Goal: Task Accomplishment & Management: Manage account settings

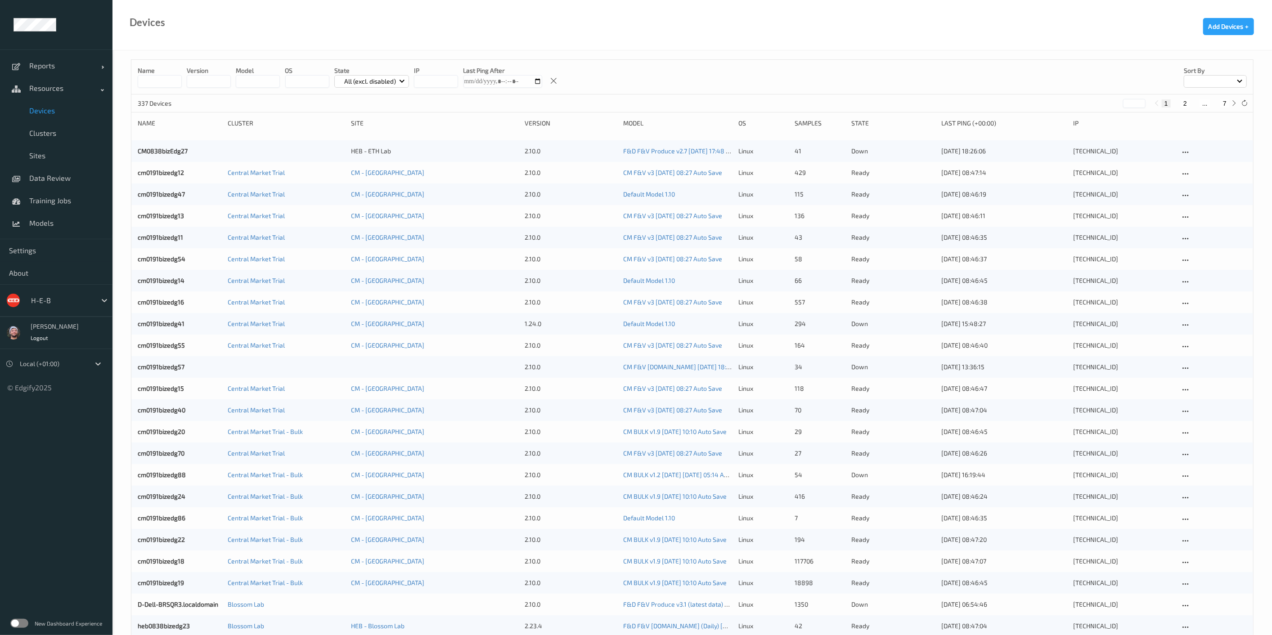
click at [50, 109] on span "Devices" at bounding box center [66, 110] width 74 height 9
click at [1226, 103] on button "7" at bounding box center [1224, 103] width 9 height 8
type input "*"
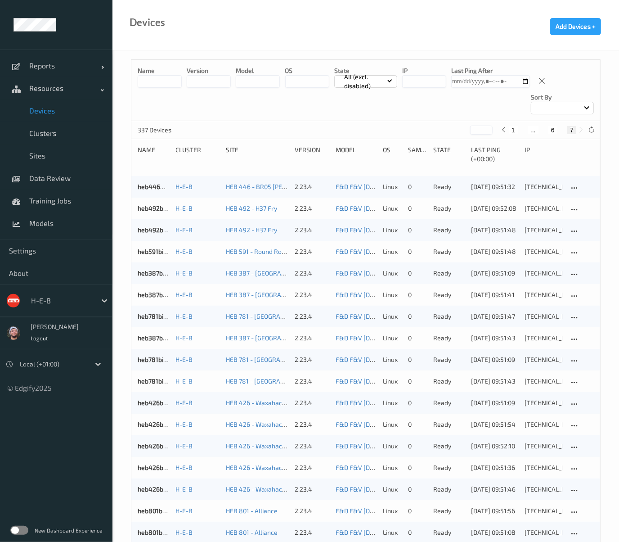
click at [156, 82] on input at bounding box center [160, 81] width 44 height 13
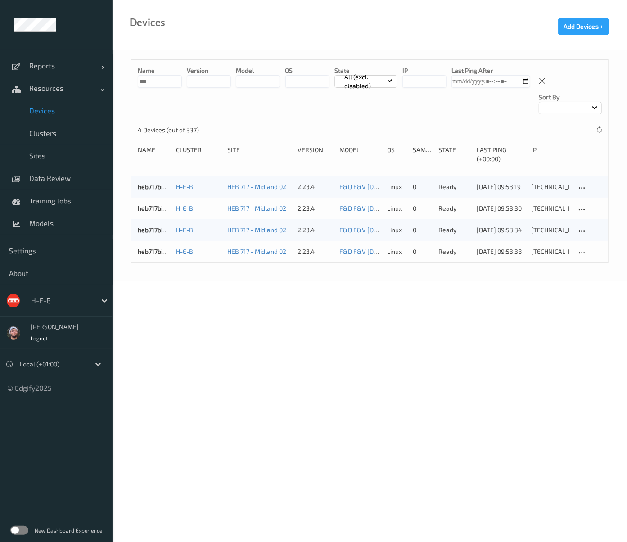
type input "***"
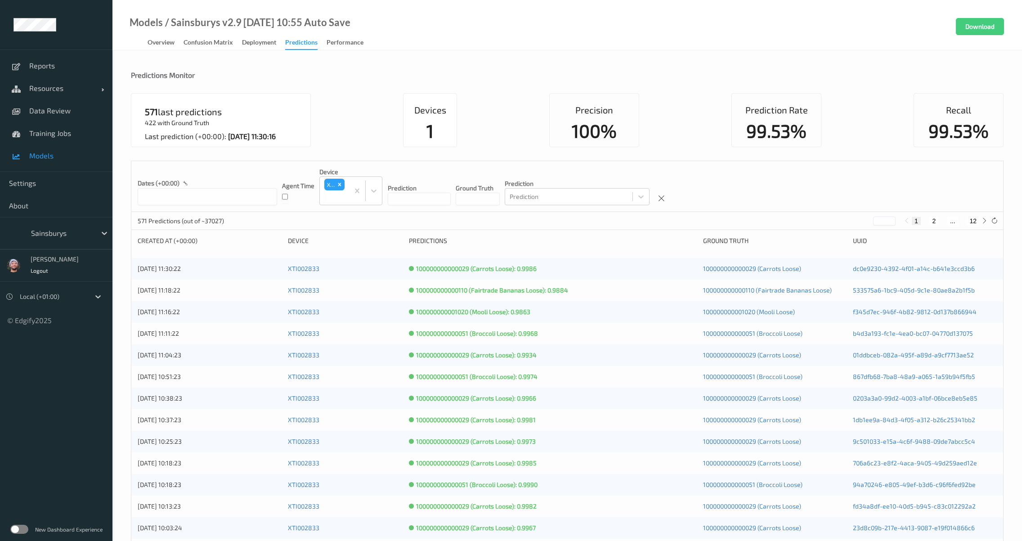
scroll to position [814, 0]
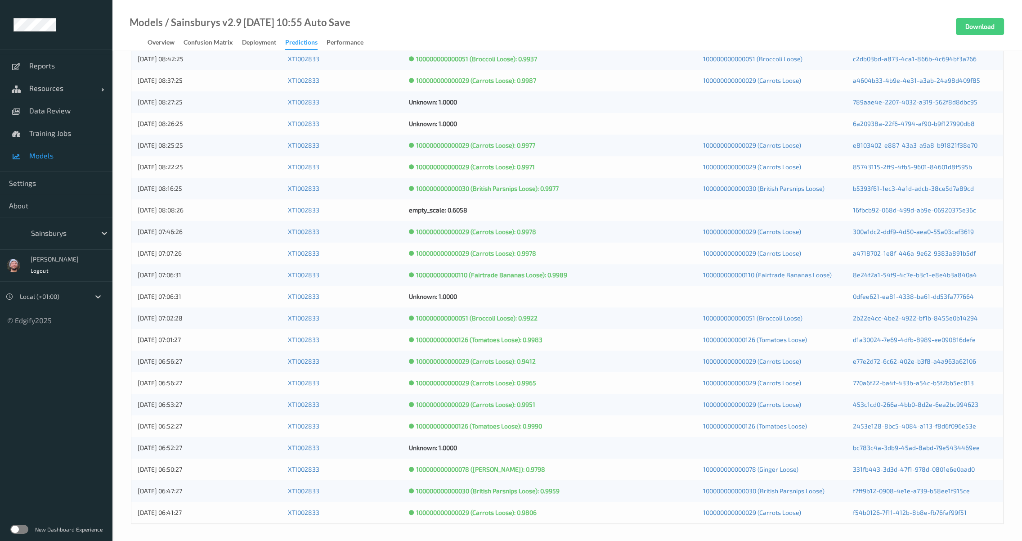
click at [83, 233] on div at bounding box center [61, 233] width 61 height 11
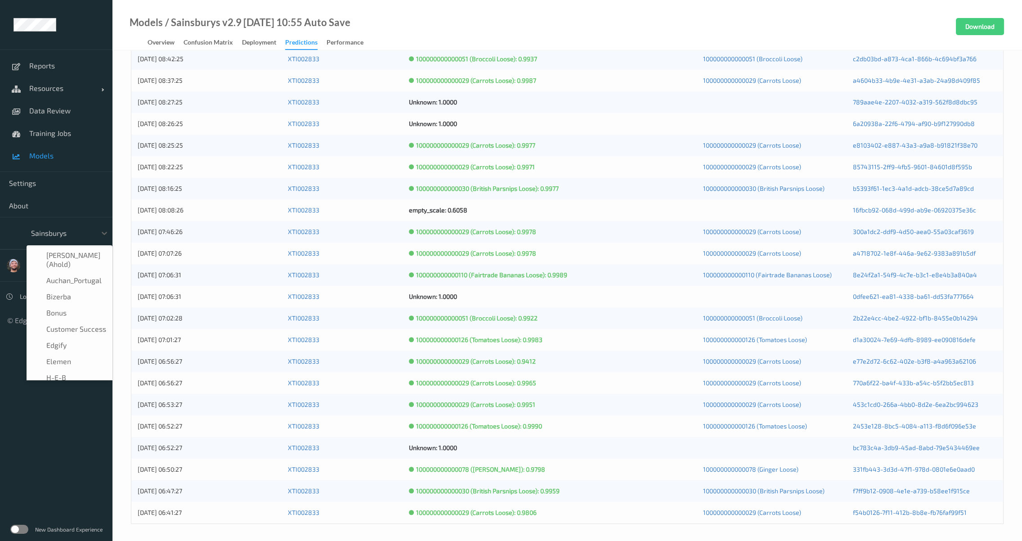
scroll to position [108, 0]
click at [17, 526] on label at bounding box center [19, 528] width 18 height 9
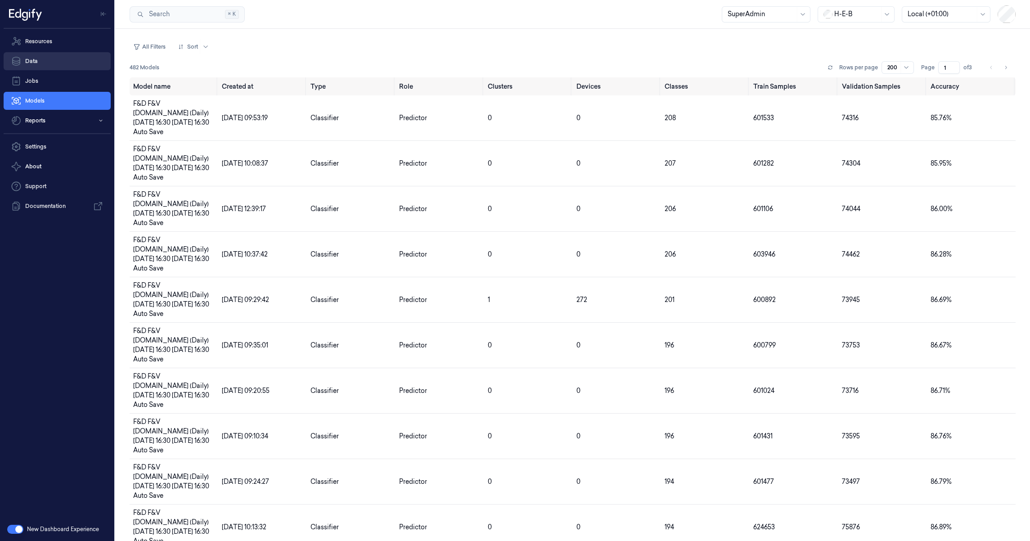
click at [54, 63] on link "Data" at bounding box center [57, 61] width 107 height 18
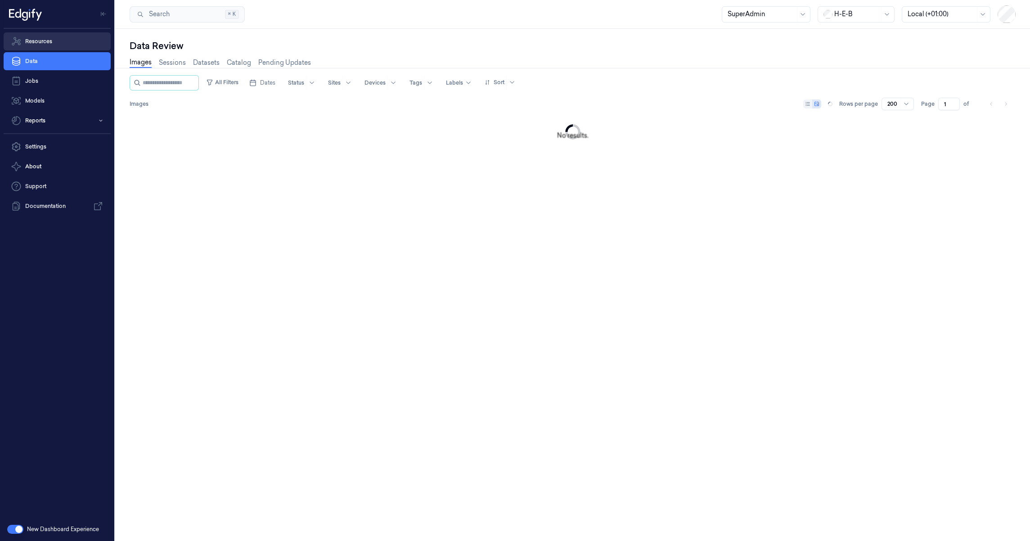
click at [54, 39] on link "Resources" at bounding box center [57, 41] width 107 height 18
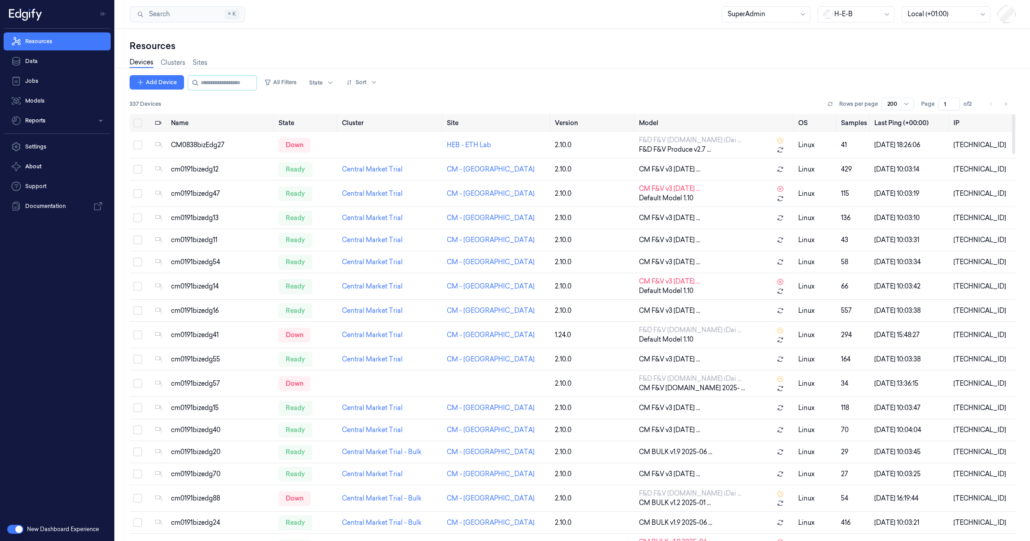
click at [125, 314] on div "Resources Devices Clusters Sites Add Device All Filters State Sort 337 Devices …" at bounding box center [572, 285] width 914 height 512
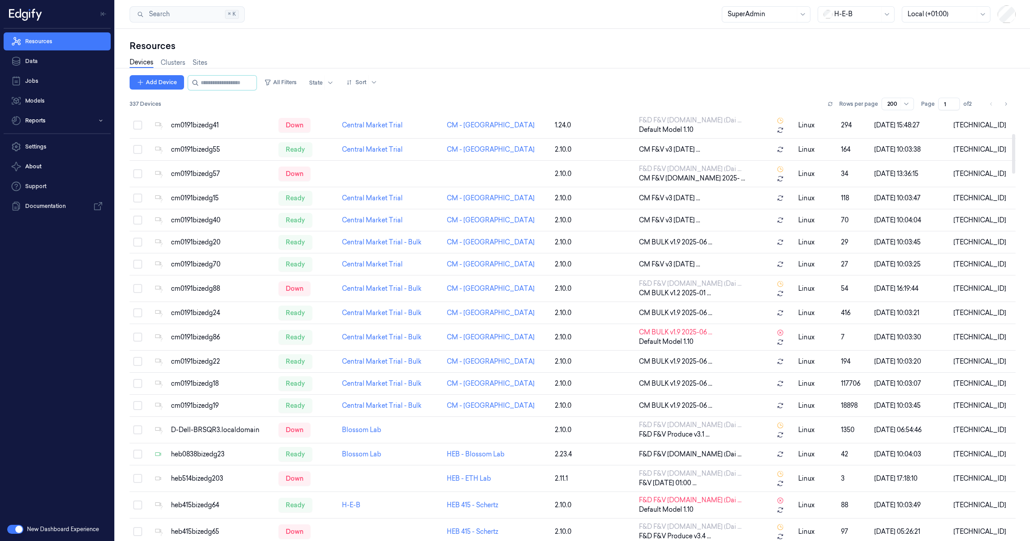
scroll to position [214, 0]
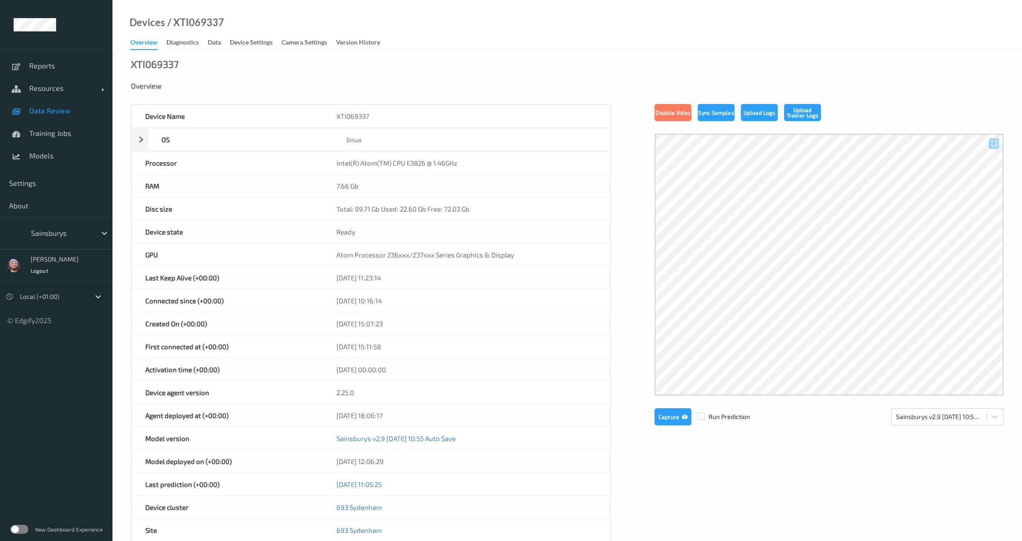
click at [81, 112] on span "Data Review" at bounding box center [66, 110] width 74 height 9
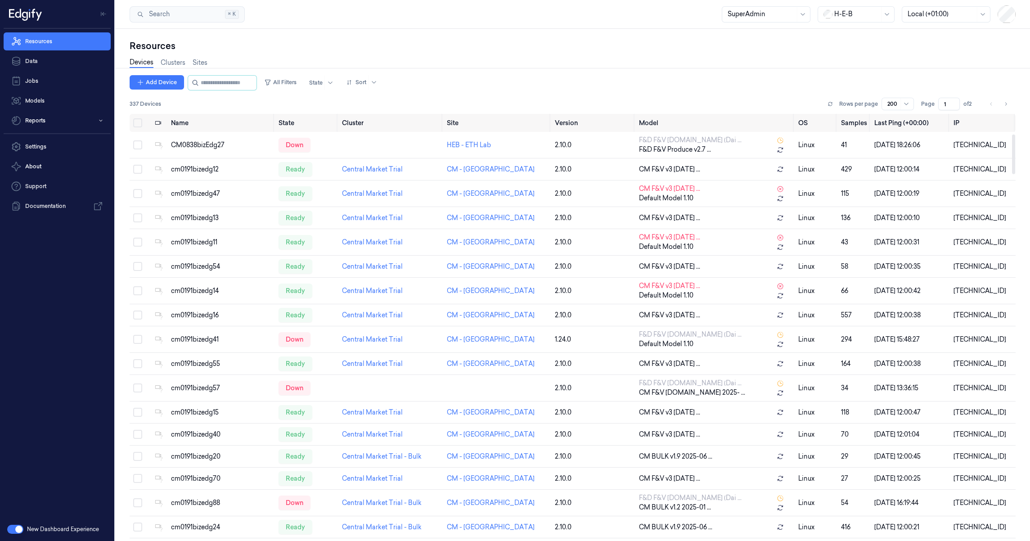
scroll to position [218, 0]
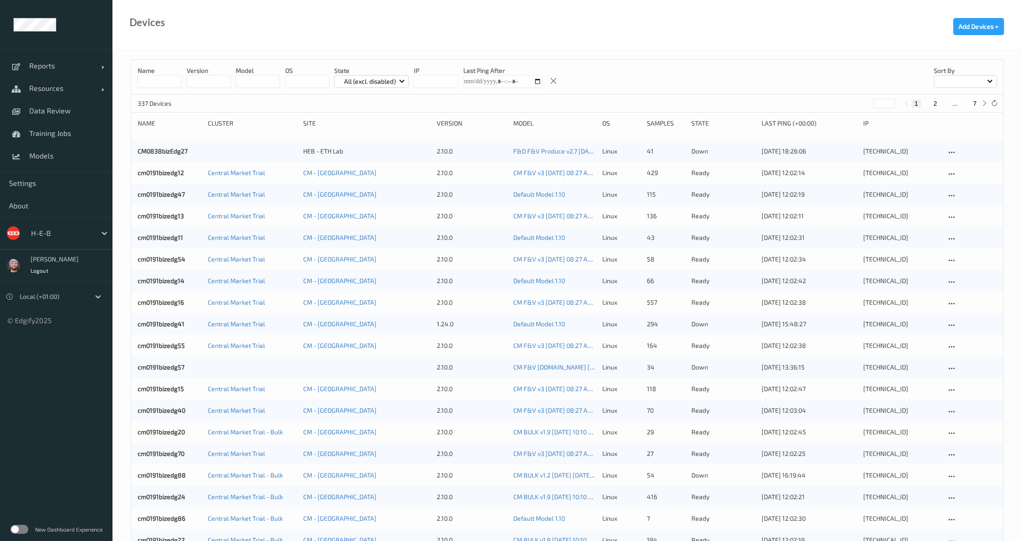
click at [159, 84] on input at bounding box center [160, 81] width 44 height 13
paste input "**********"
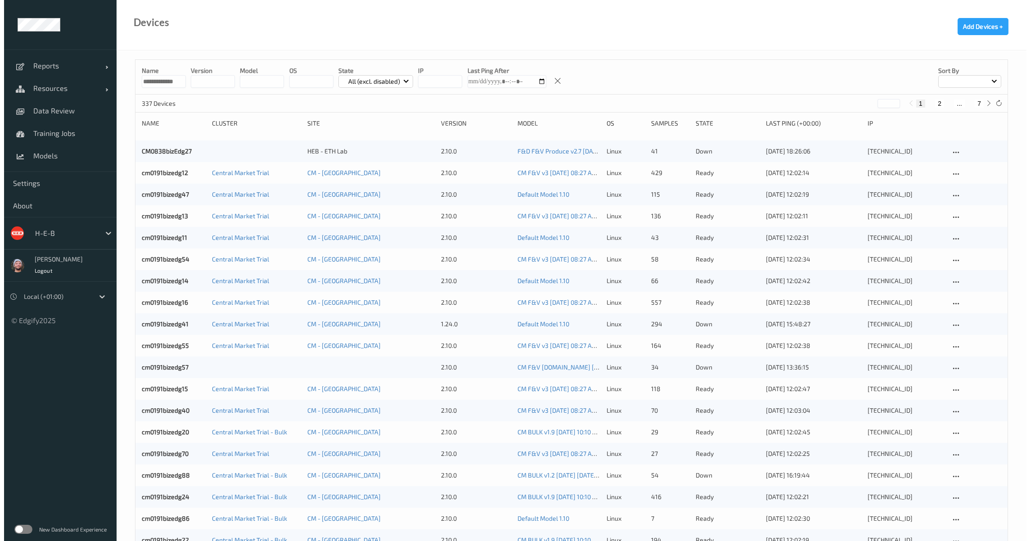
scroll to position [0, 1]
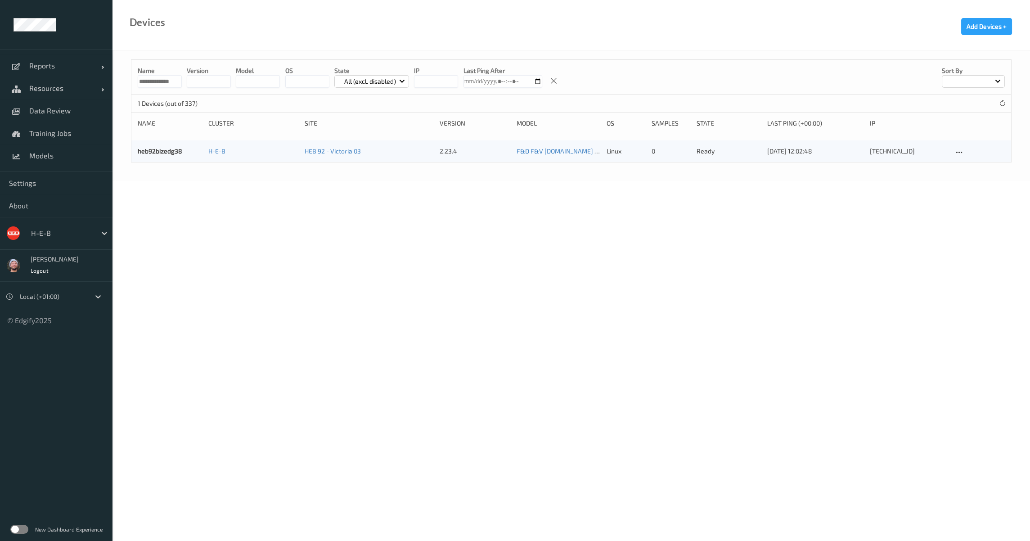
type input "**********"
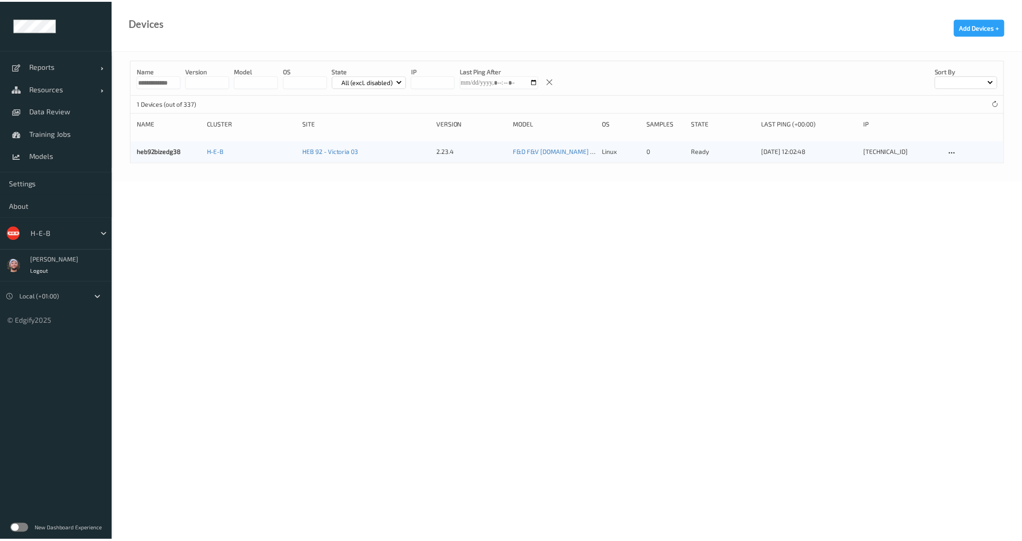
scroll to position [0, 0]
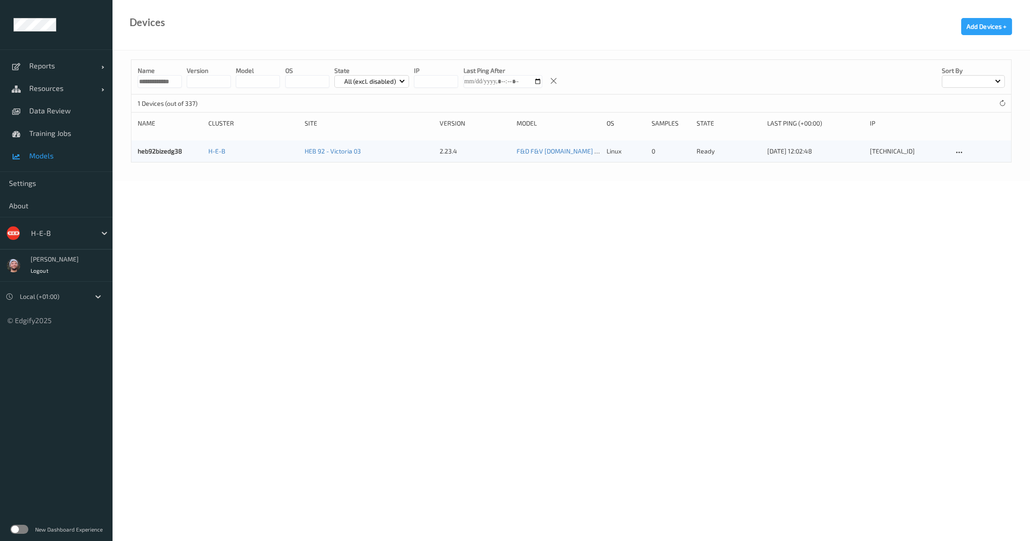
click at [54, 151] on span "Models" at bounding box center [66, 155] width 74 height 9
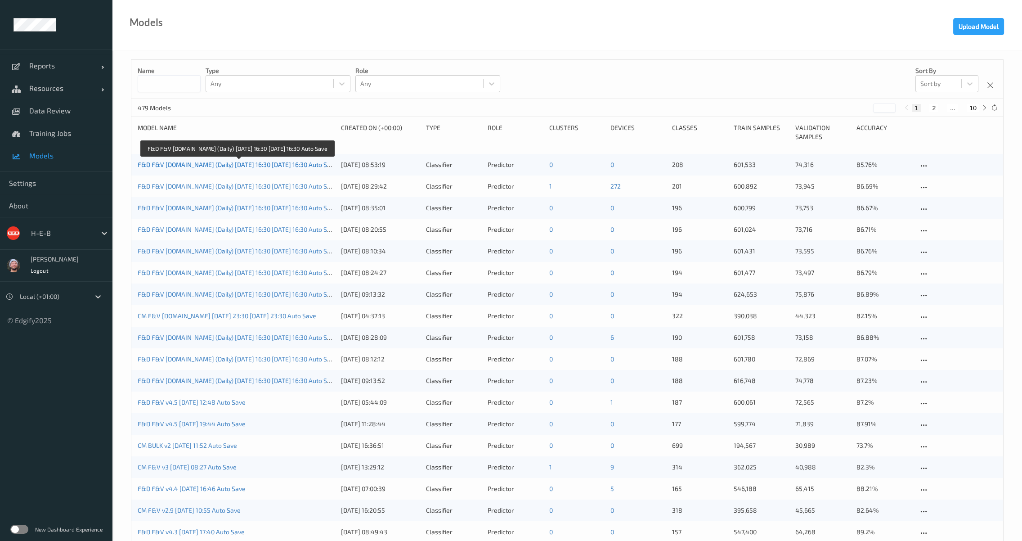
click at [231, 166] on link "F&D F&V [DOMAIN_NAME] (Daily) [DATE] 16:30 [DATE] 16:30 Auto Save" at bounding box center [238, 165] width 200 height 8
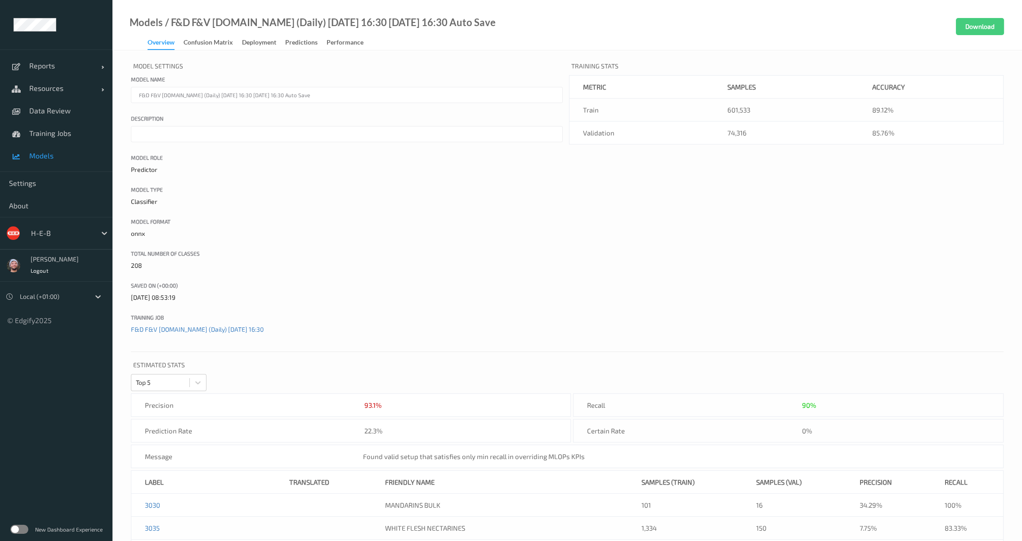
drag, startPoint x: 171, startPoint y: 22, endPoint x: 499, endPoint y: 28, distance: 327.9
click at [499, 28] on div "Models / F&D F&V [DOMAIN_NAME] (Daily) [DATE] 16:30 [DATE] 16:30 Auto Save Over…" at bounding box center [566, 25] width 909 height 50
copy div "F&D F&V [DOMAIN_NAME] (Daily) [DATE] 16:30 [DATE] 16:30 Auto Save"
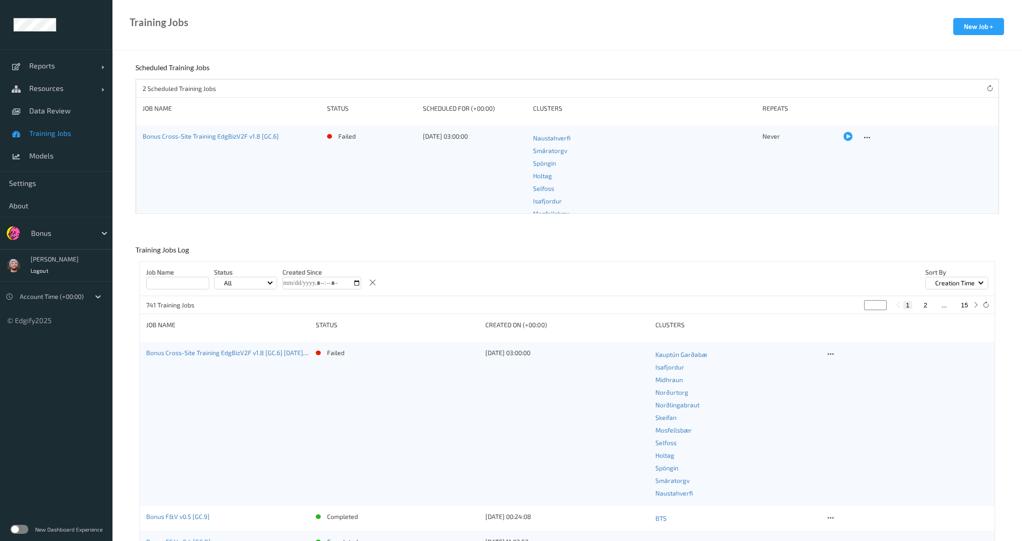
click at [71, 137] on span "Training Jobs" at bounding box center [66, 133] width 74 height 9
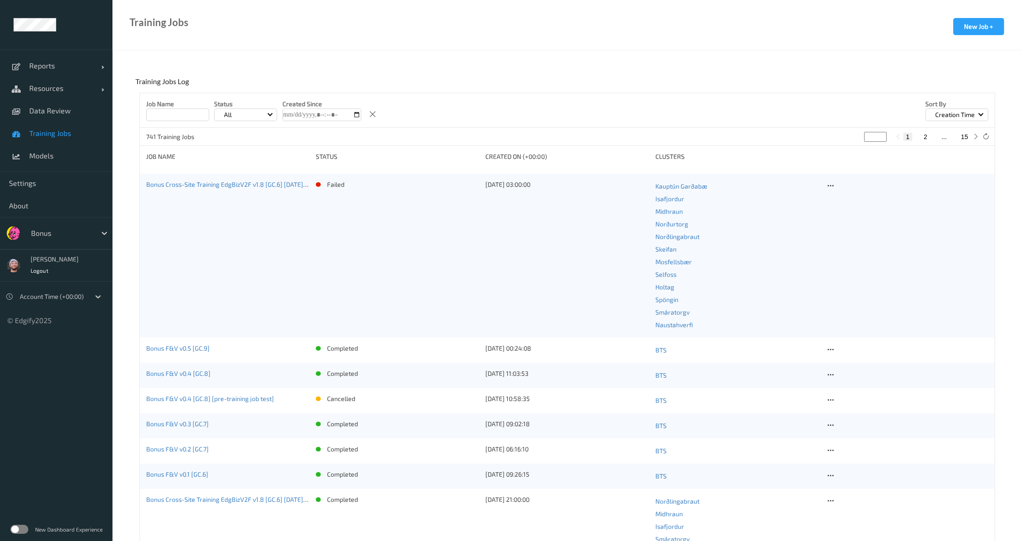
scroll to position [127, 0]
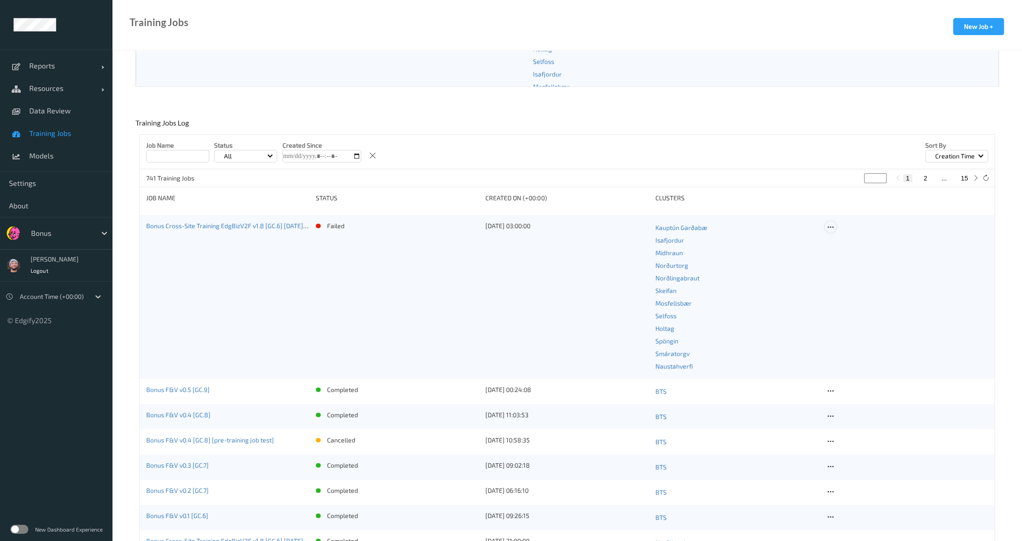
click at [833, 228] on icon at bounding box center [831, 227] width 8 height 8
click at [854, 279] on div "Delete Job" at bounding box center [850, 276] width 50 height 17
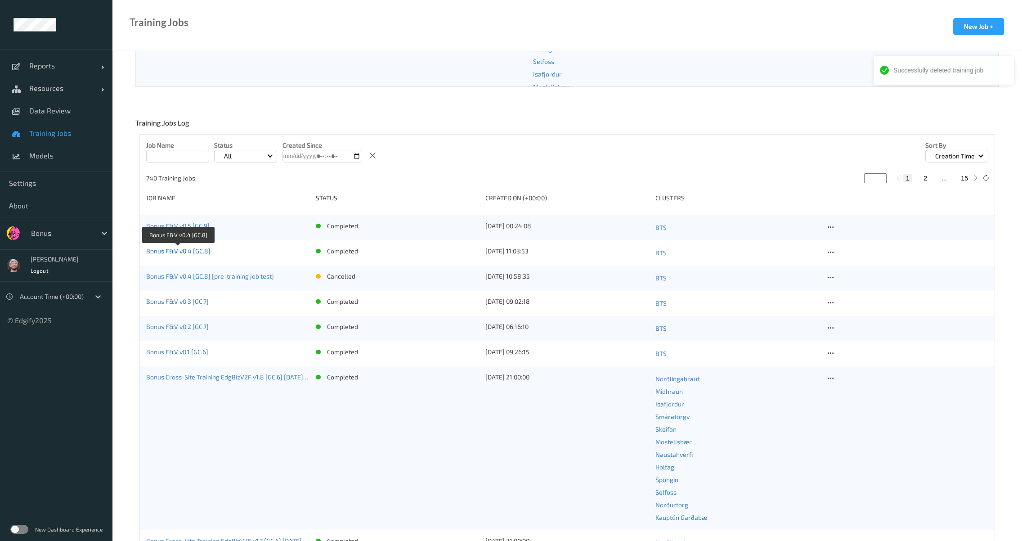
click at [177, 252] on link "Bonus F&V v0.4 [GC.8]" at bounding box center [178, 251] width 64 height 8
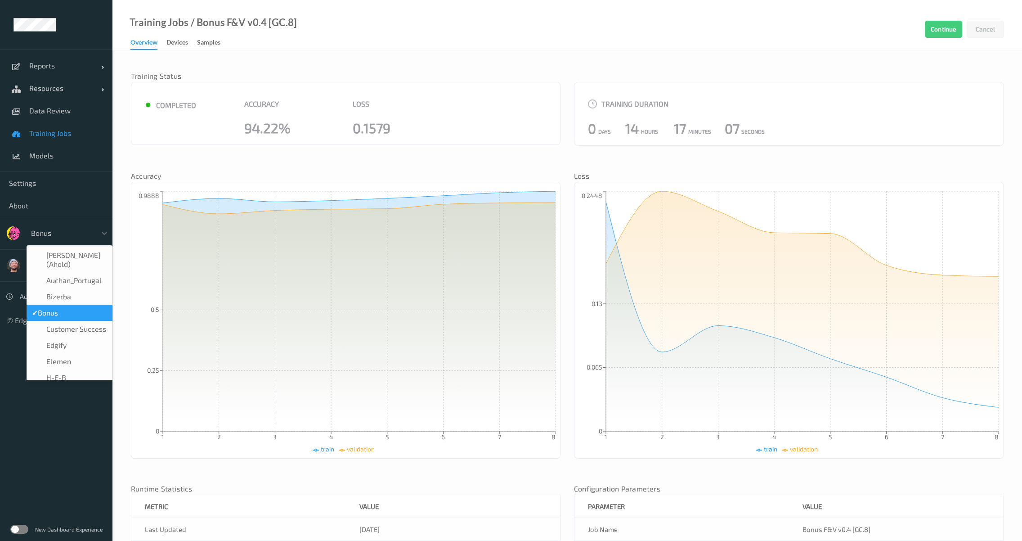
click at [46, 229] on div at bounding box center [61, 233] width 61 height 11
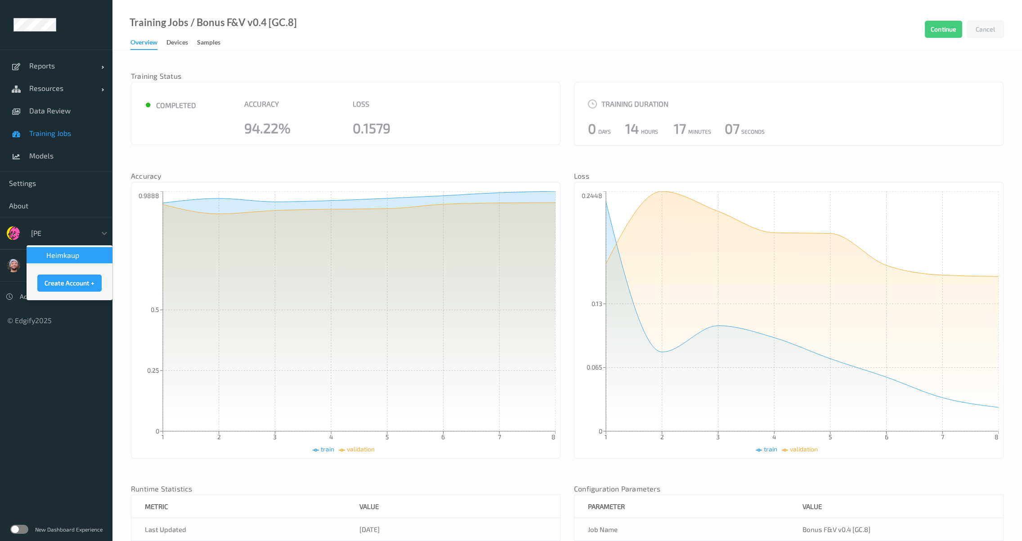
type input "heimk"
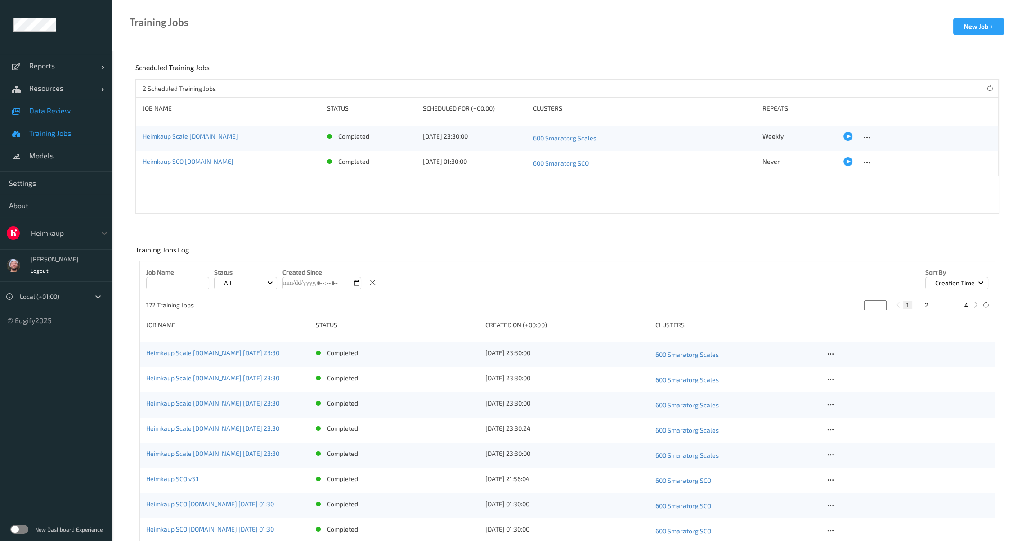
click at [62, 117] on link "Data Review" at bounding box center [56, 110] width 112 height 22
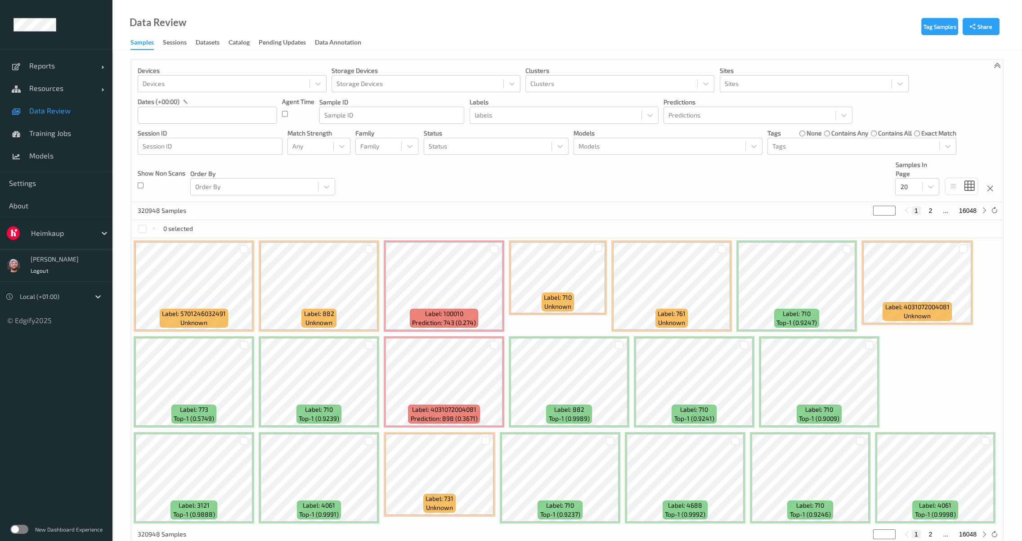
scroll to position [20, 0]
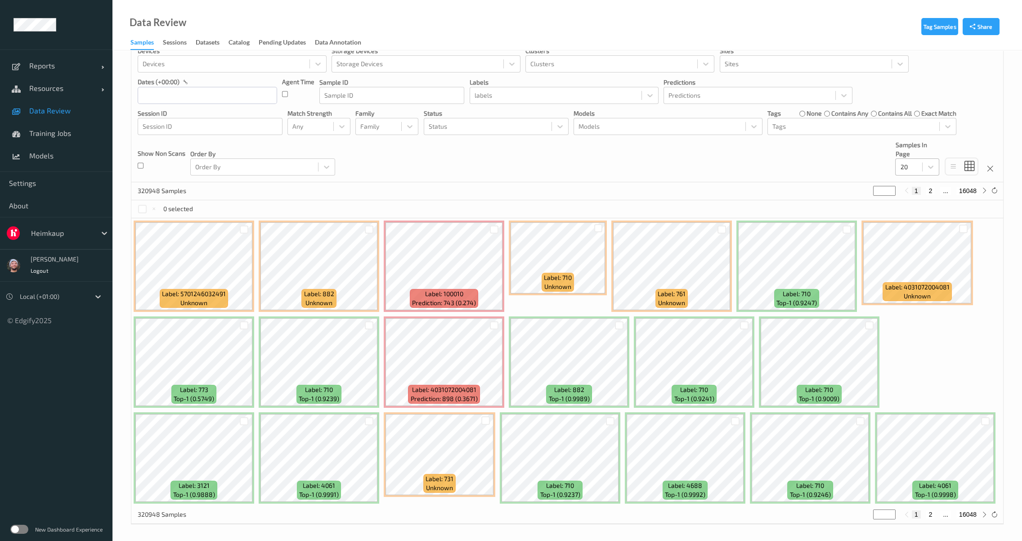
click at [906, 170] on div at bounding box center [909, 166] width 18 height 11
click at [918, 251] on span "200" at bounding box center [918, 253] width 11 height 9
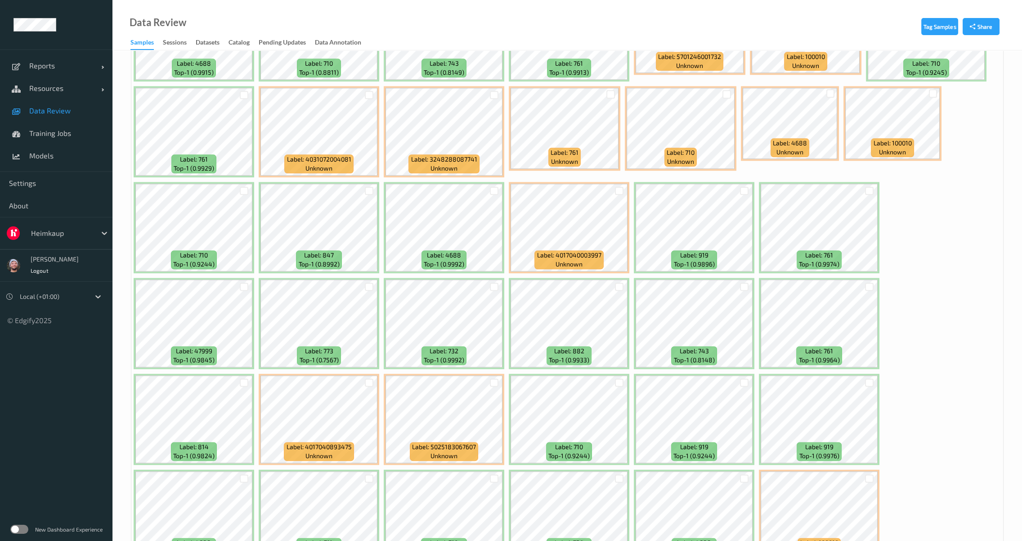
scroll to position [2380, 0]
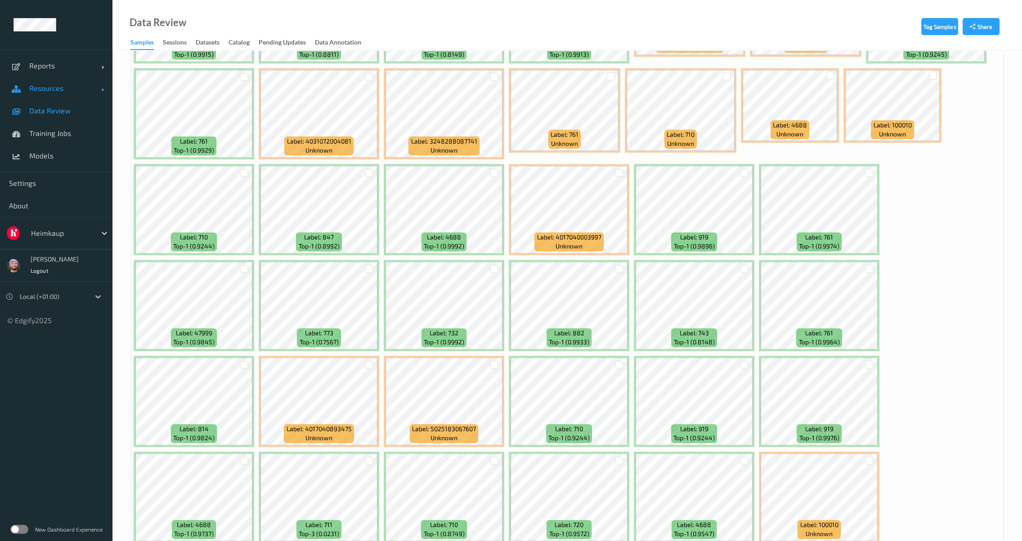
click at [66, 94] on link "Resources" at bounding box center [56, 88] width 112 height 22
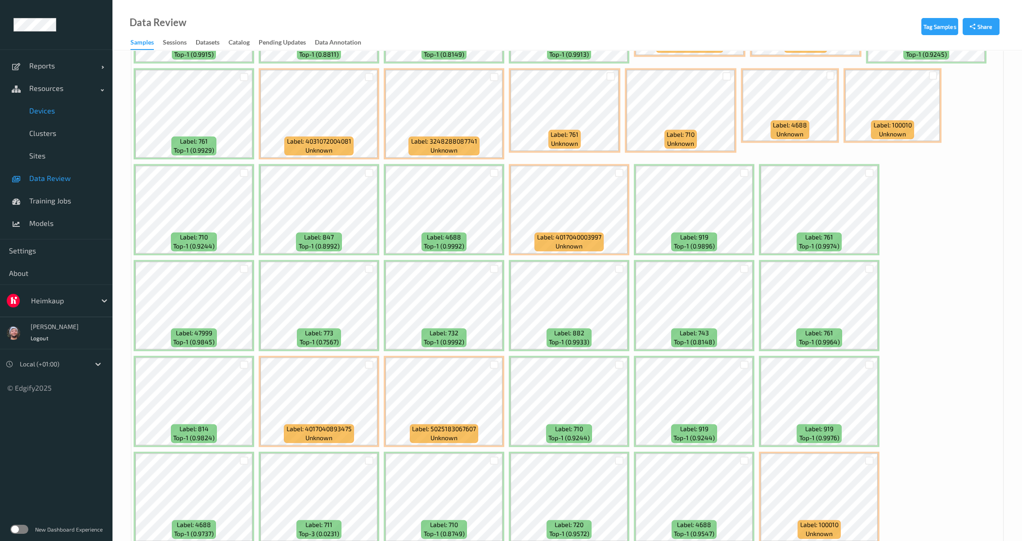
click at [69, 120] on link "Devices" at bounding box center [56, 110] width 112 height 22
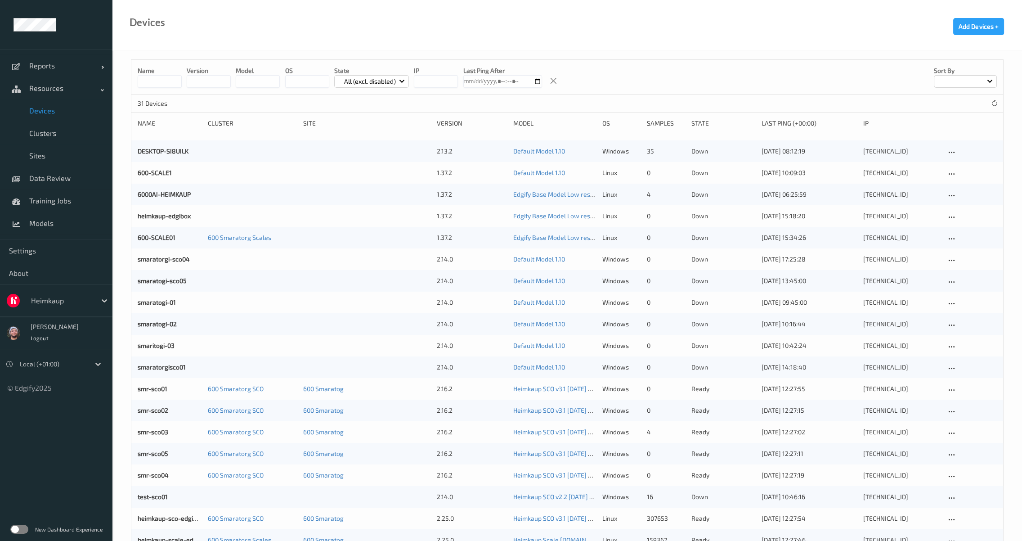
click at [150, 77] on input at bounding box center [160, 81] width 44 height 13
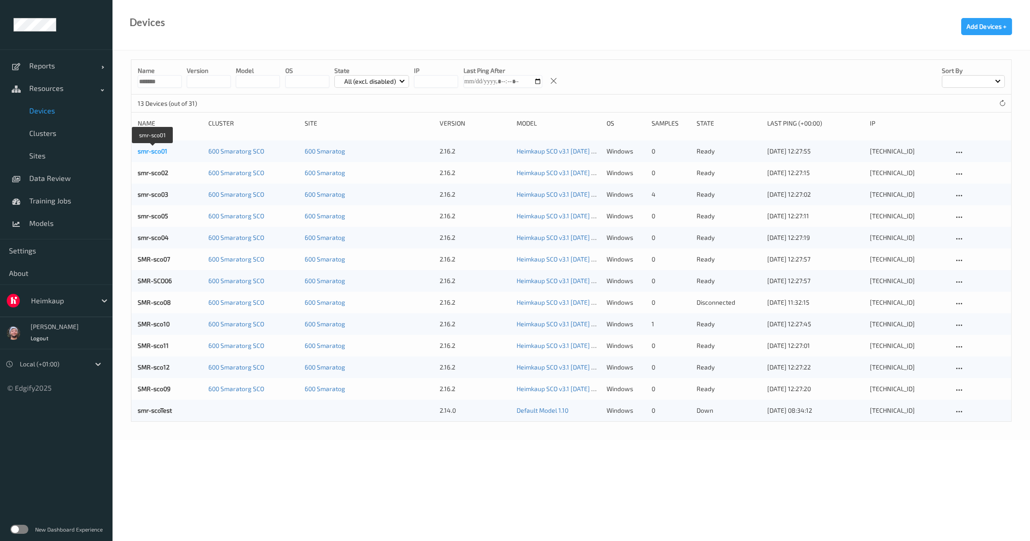
type input "*******"
click at [164, 391] on link "SMR-sco09" at bounding box center [154, 389] width 33 height 8
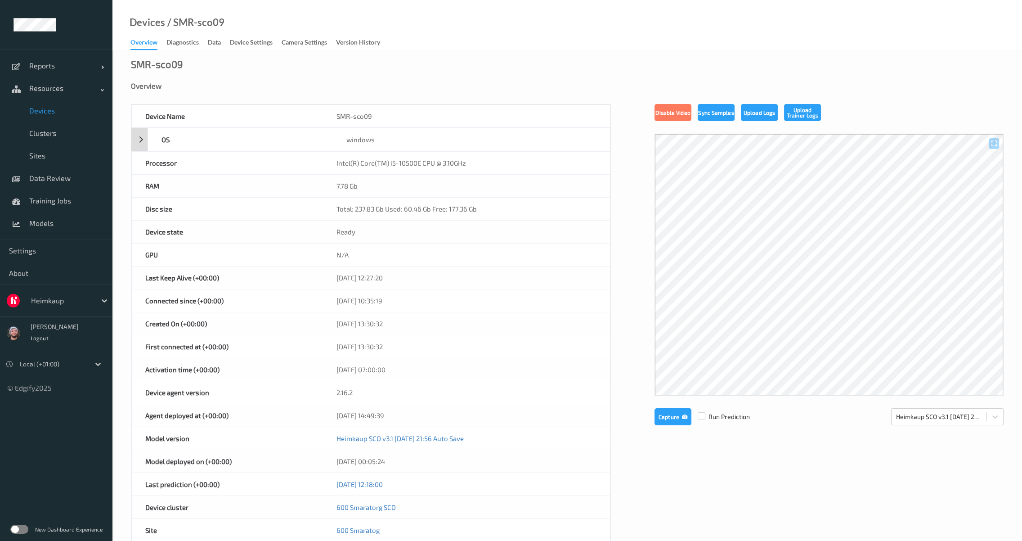
click at [464, 149] on div "windows" at bounding box center [471, 139] width 277 height 22
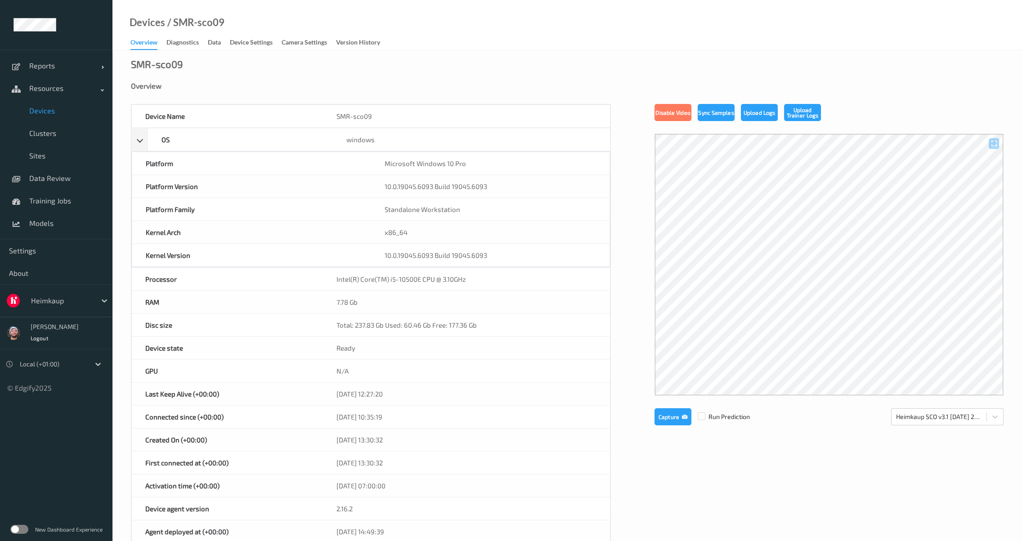
click at [378, 67] on div "SMR-sco09 Overview Device Name SMR-sco09 OS windows Platform Microsoft Windows …" at bounding box center [566, 462] width 909 height 824
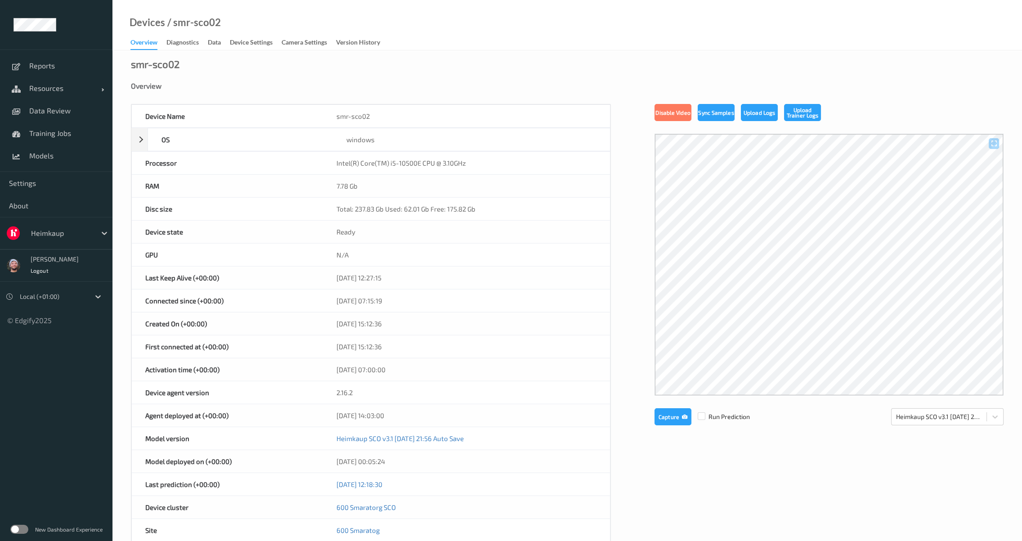
click at [544, 120] on div "smr-sco02" at bounding box center [466, 116] width 287 height 22
click at [392, 95] on div "Overview" at bounding box center [567, 92] width 873 height 22
click at [565, 72] on div "SMR-SCO06 Overview Device Name SMR-SCO06 OS windows Platform Microsoft Windows …" at bounding box center [566, 404] width 909 height 708
click at [661, 410] on button "Capture" at bounding box center [672, 416] width 37 height 17
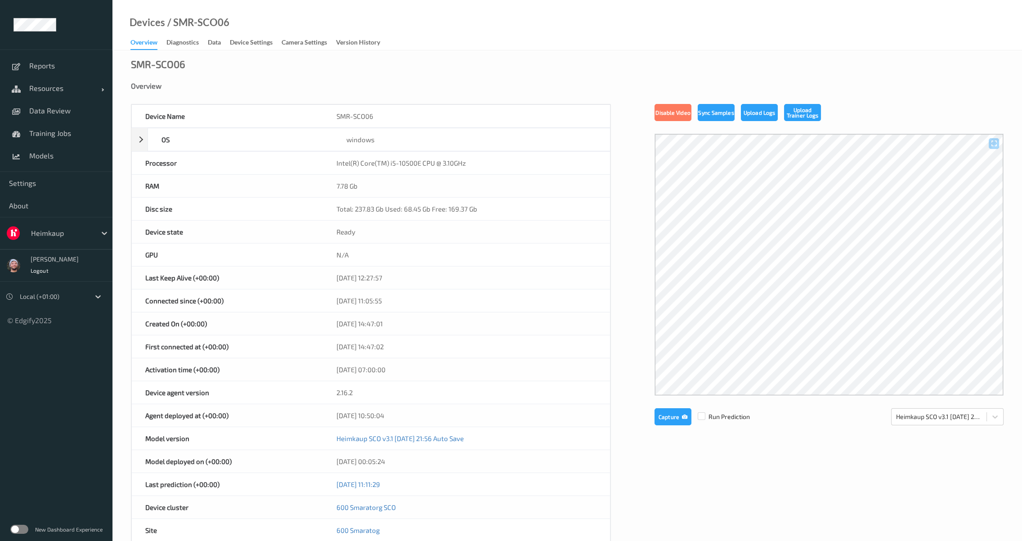
click at [600, 106] on div "SMR-SCO06" at bounding box center [466, 116] width 287 height 22
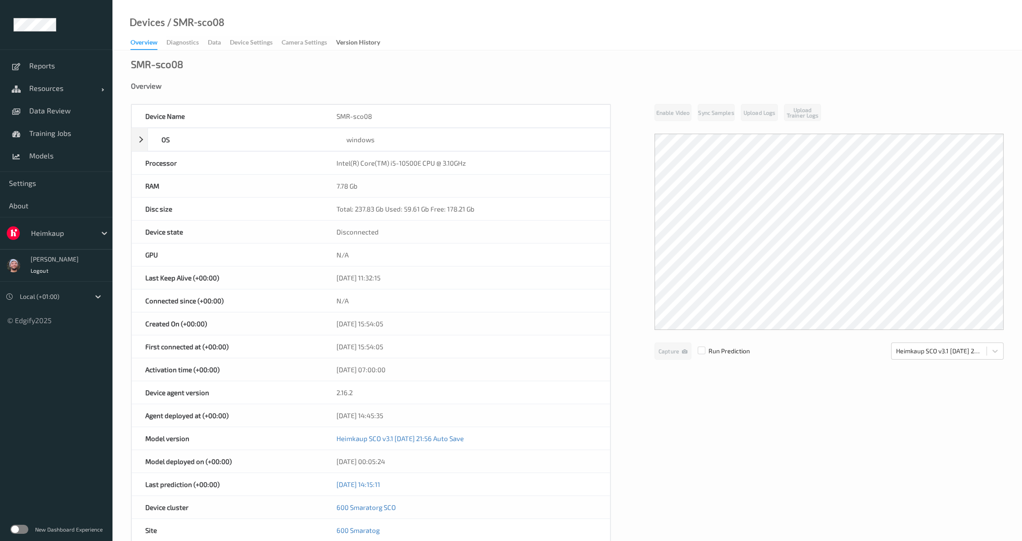
click at [504, 84] on div "Overview" at bounding box center [567, 85] width 873 height 9
click at [520, 133] on div "windows" at bounding box center [471, 139] width 277 height 22
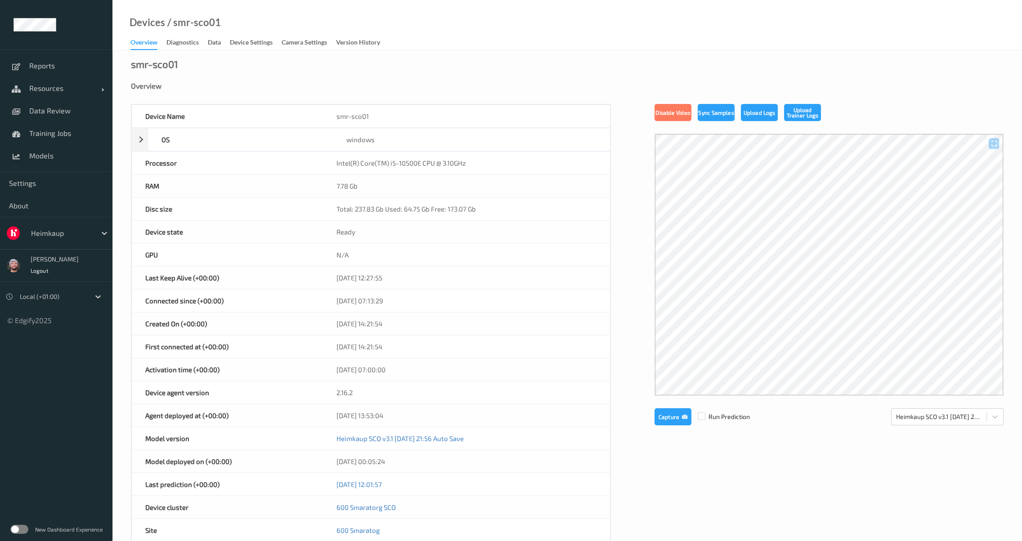
click at [488, 40] on div "Devices / smr-sco01 Overview Diagnostics Data Device Settings Camera Settings V…" at bounding box center [566, 25] width 909 height 50
click at [569, 87] on div "Overview" at bounding box center [567, 85] width 873 height 9
click at [592, 80] on div "SMR-sco09 Overview Device Name SMR-sco09 OS windows Platform Microsoft Windows …" at bounding box center [566, 404] width 909 height 708
click at [343, 13] on div "Devices / SMR-sco09 Overview Diagnostics Data Device Settings Camera Settings V…" at bounding box center [566, 25] width 909 height 50
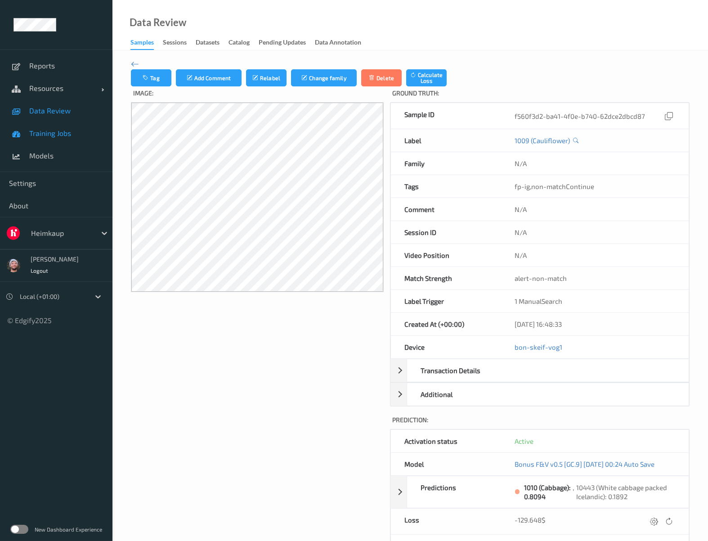
click at [67, 134] on span "Training Jobs" at bounding box center [66, 133] width 74 height 9
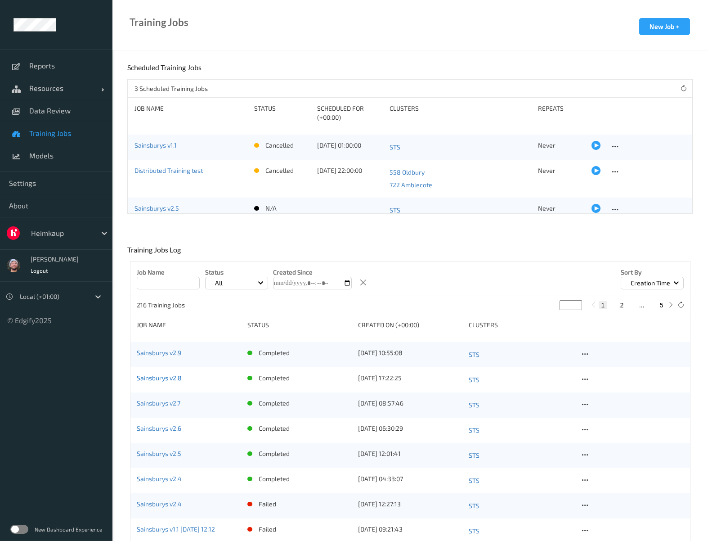
click at [170, 376] on link "Sainsburys v2.8" at bounding box center [159, 378] width 45 height 8
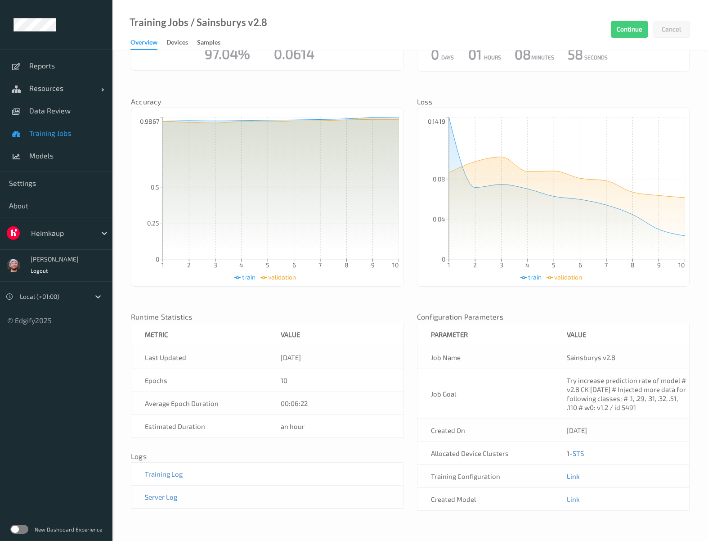
click at [572, 476] on link "Link" at bounding box center [573, 476] width 13 height 8
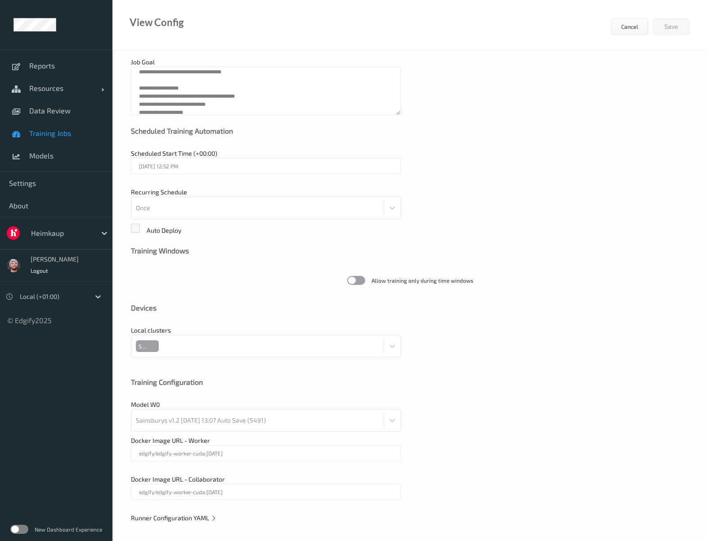
scroll to position [77, 0]
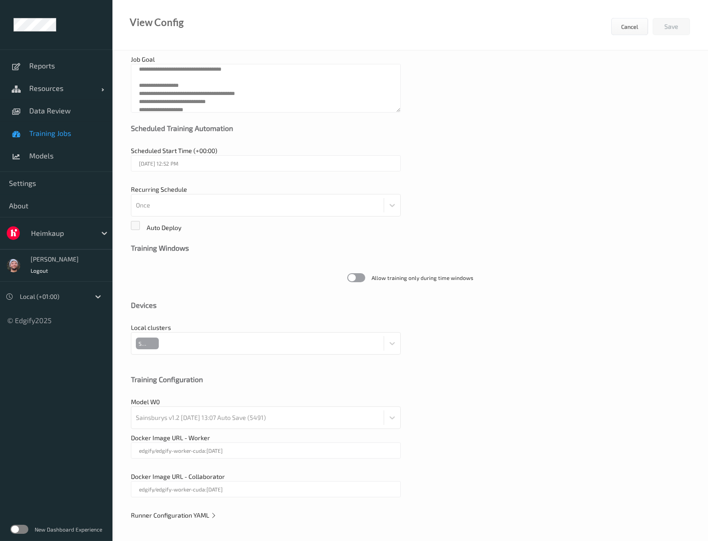
click at [176, 513] on span "Runner Configuration YAML" at bounding box center [174, 515] width 86 height 8
click at [184, 518] on div "**********" at bounding box center [410, 257] width 596 height 569
click at [185, 515] on span "Runner Configuration YAML" at bounding box center [174, 515] width 86 height 8
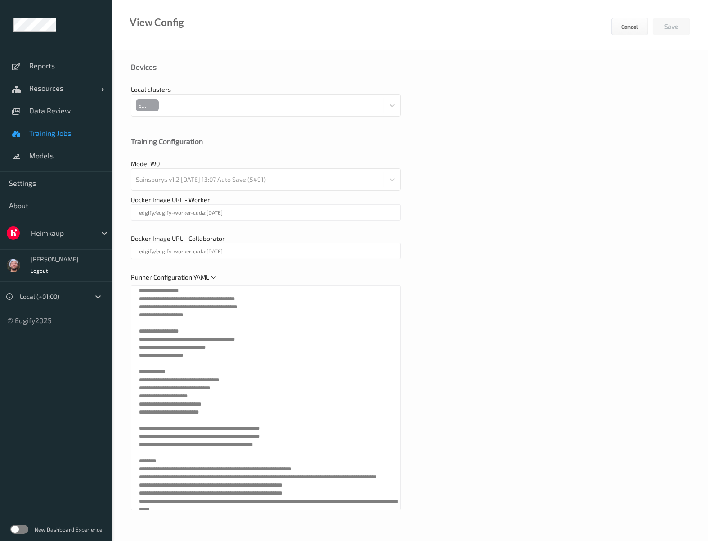
click at [57, 134] on span "Training Jobs" at bounding box center [66, 133] width 74 height 9
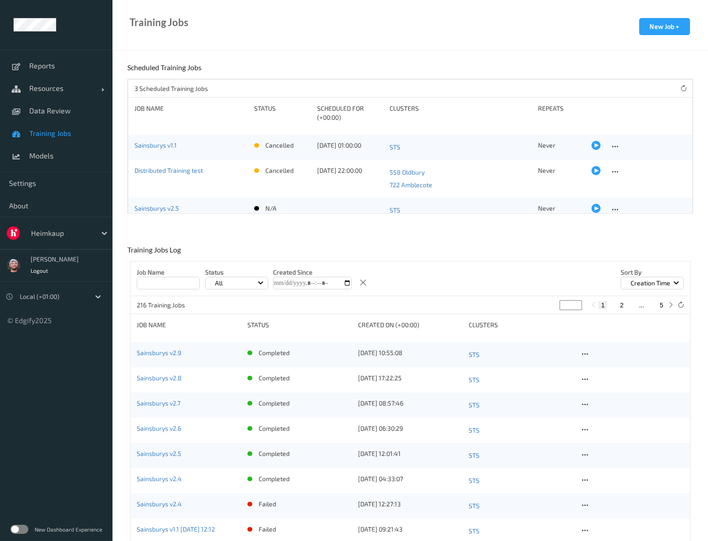
click at [176, 471] on div "Sainsburys v2.4 completed 18/07/2025 04:33:07 STS" at bounding box center [409, 480] width 559 height 25
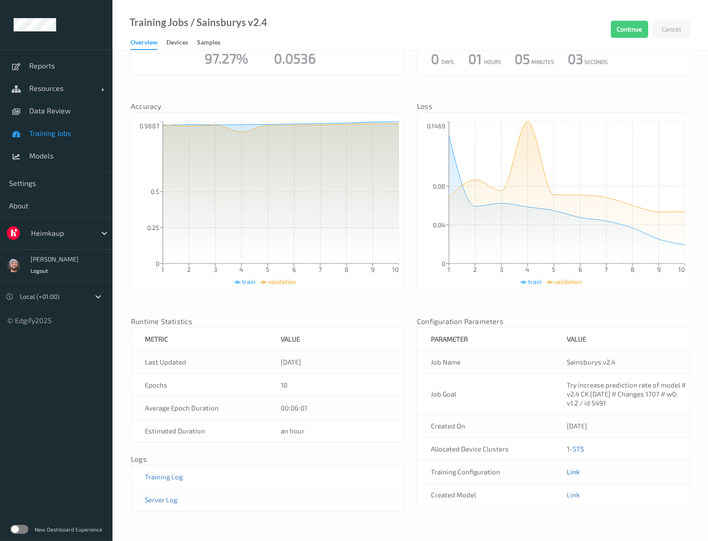
click at [571, 469] on link "Link" at bounding box center [573, 471] width 13 height 8
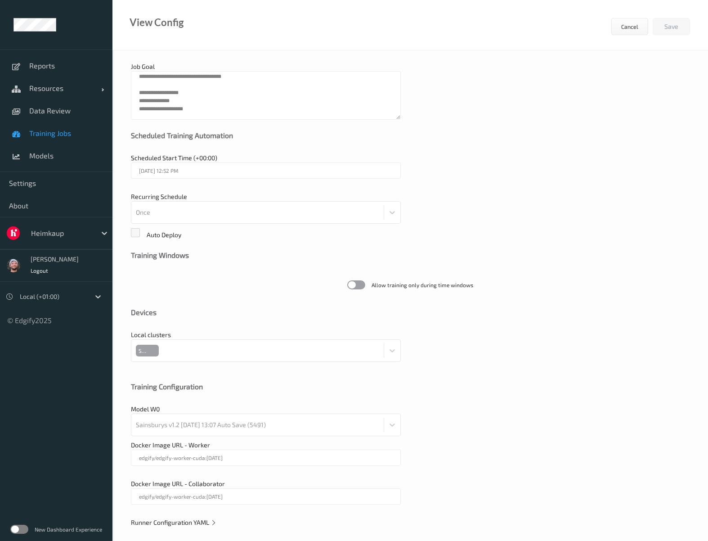
scroll to position [77, 0]
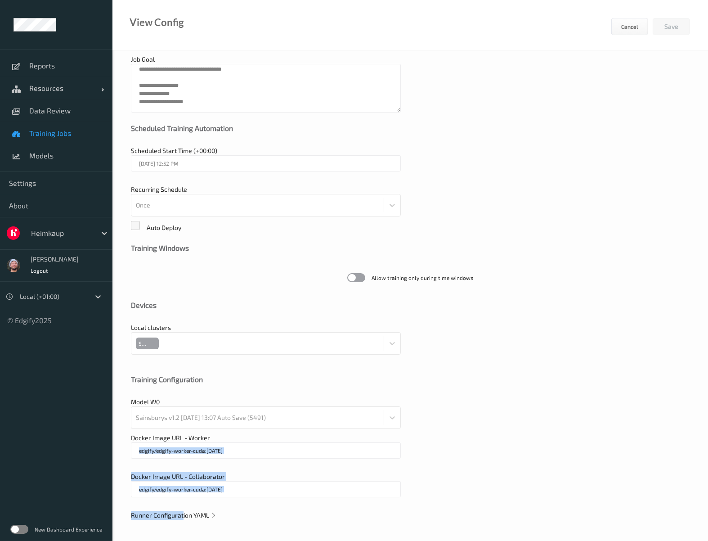
drag, startPoint x: 184, startPoint y: 513, endPoint x: 228, endPoint y: 405, distance: 117.2
click at [228, 405] on div "**********" at bounding box center [410, 257] width 596 height 569
click at [184, 516] on span "Runner Configuration YAML" at bounding box center [174, 515] width 86 height 8
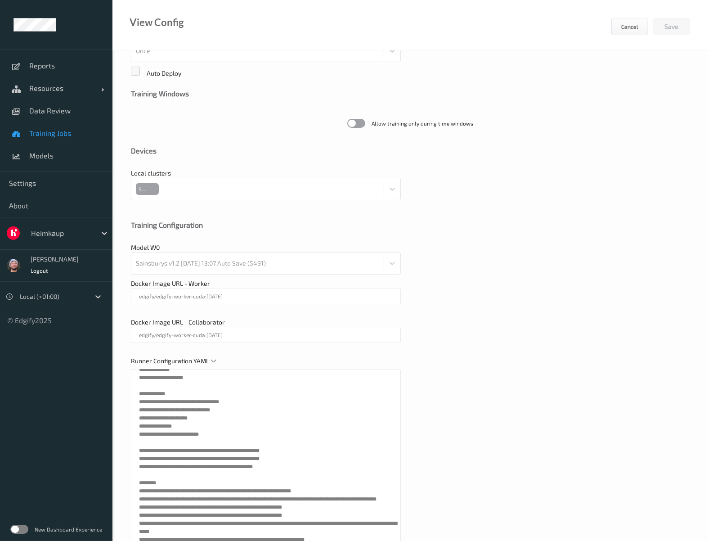
scroll to position [36, 0]
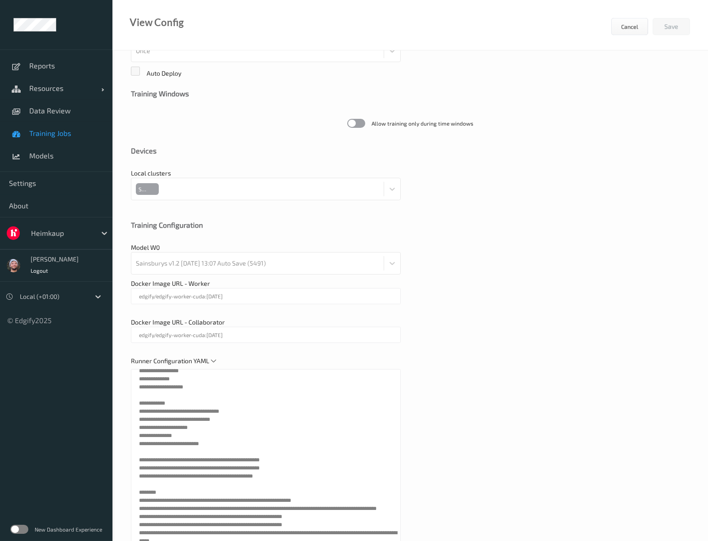
click at [40, 129] on span "Training Jobs" at bounding box center [66, 133] width 74 height 9
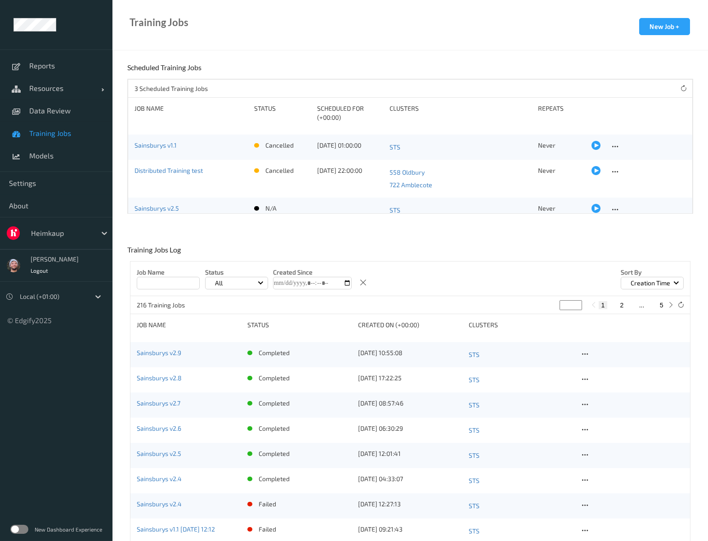
click at [164, 291] on div "Job Name Status All Created Since Sort by Creation Time" at bounding box center [409, 278] width 559 height 35
click at [170, 283] on input at bounding box center [168, 283] width 63 height 13
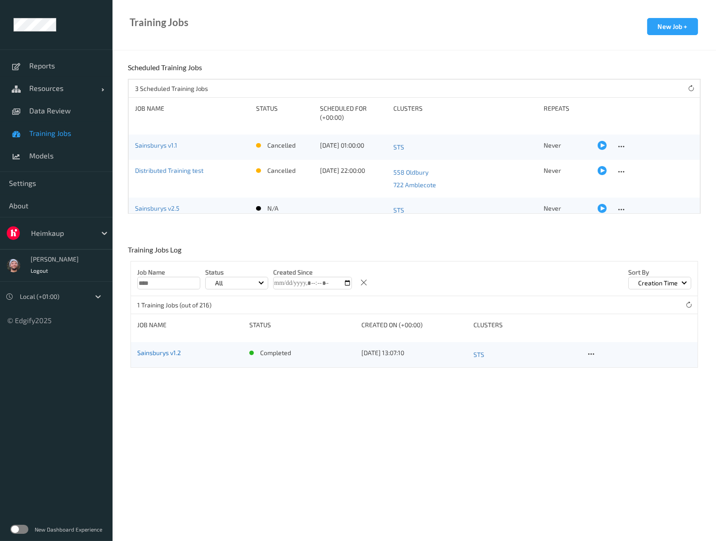
type input "****"
click at [169, 349] on link "Sainsburys v1.2" at bounding box center [159, 353] width 44 height 8
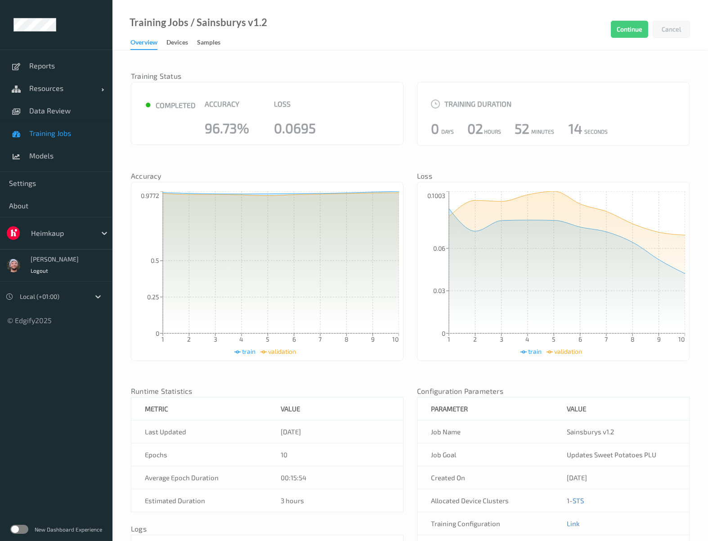
scroll to position [70, 0]
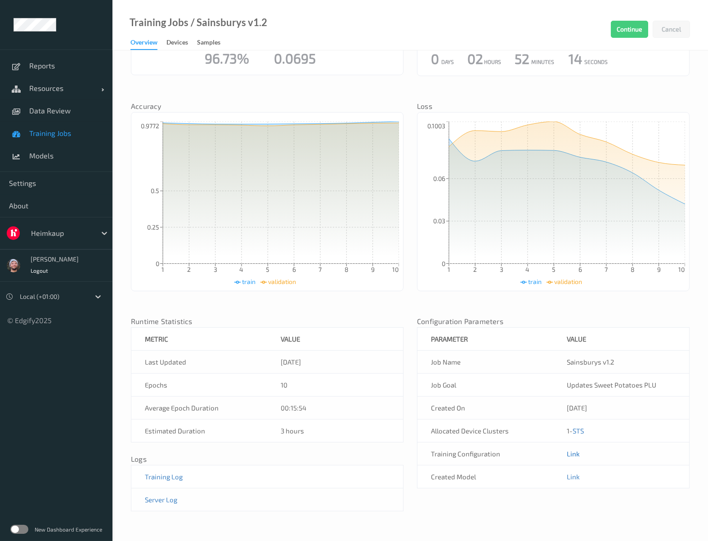
click at [572, 454] on link "Link" at bounding box center [573, 453] width 13 height 8
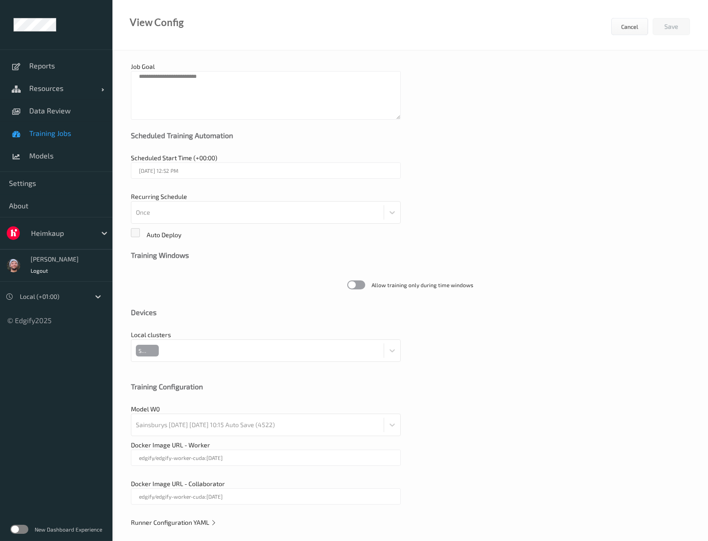
scroll to position [77, 0]
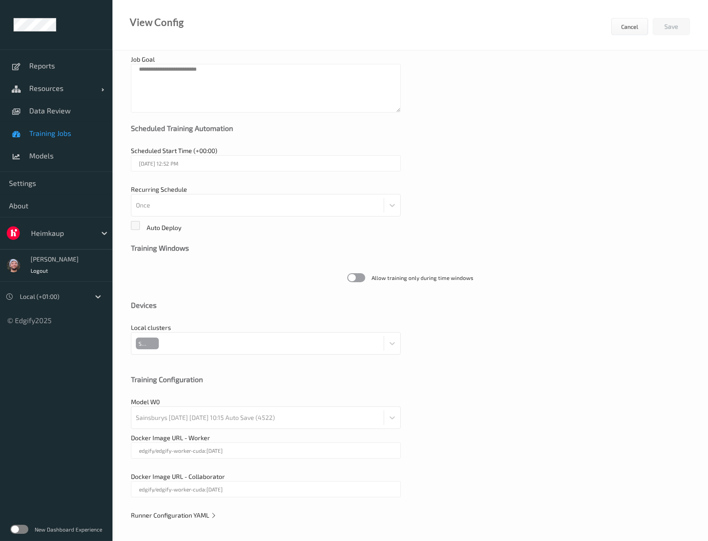
click at [195, 507] on div "**********" at bounding box center [410, 257] width 596 height 569
click at [208, 526] on div "**********" at bounding box center [410, 257] width 596 height 569
click at [212, 517] on icon at bounding box center [214, 515] width 6 height 8
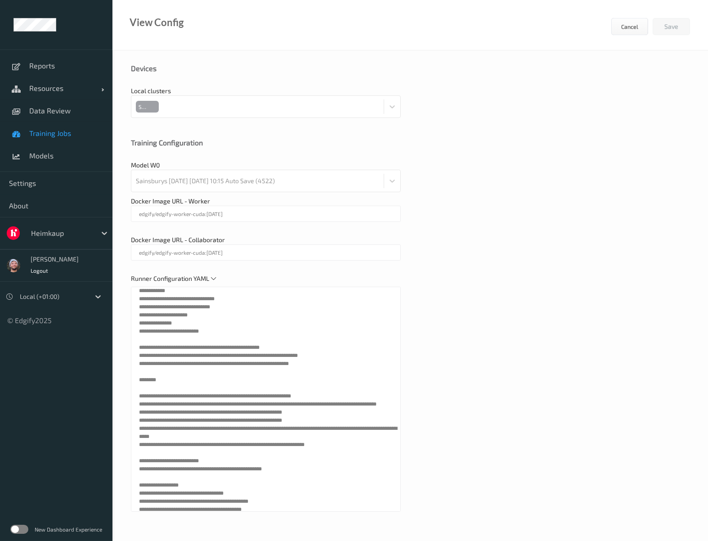
scroll to position [0, 0]
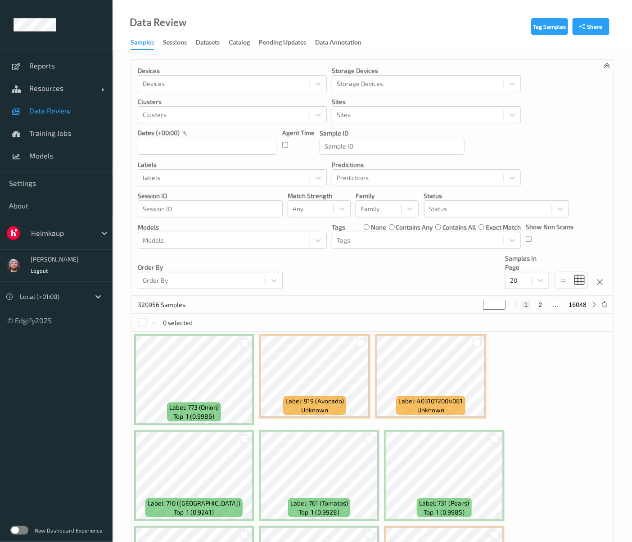
click at [42, 229] on div at bounding box center [61, 233] width 61 height 11
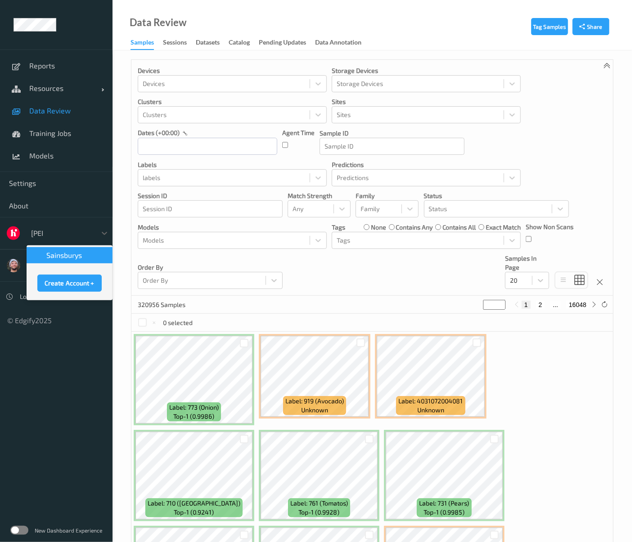
type input "sains"
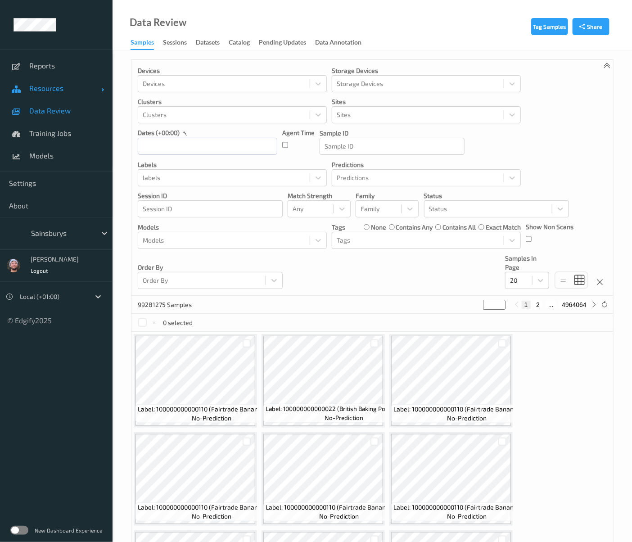
click at [83, 95] on link "Resources" at bounding box center [56, 88] width 112 height 22
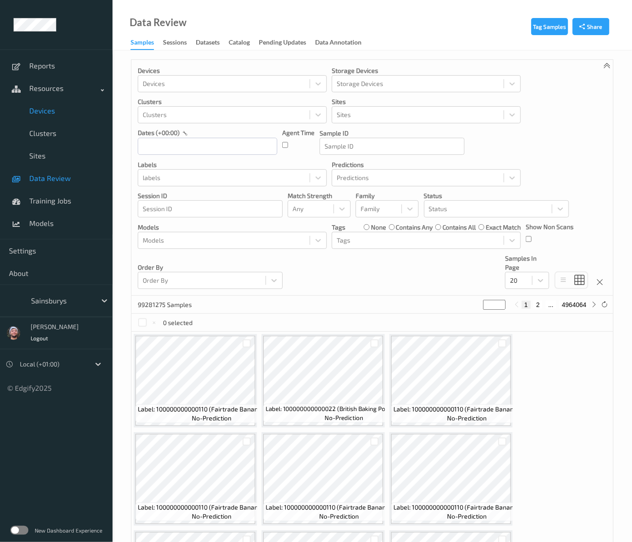
click at [71, 110] on span "Devices" at bounding box center [66, 110] width 74 height 9
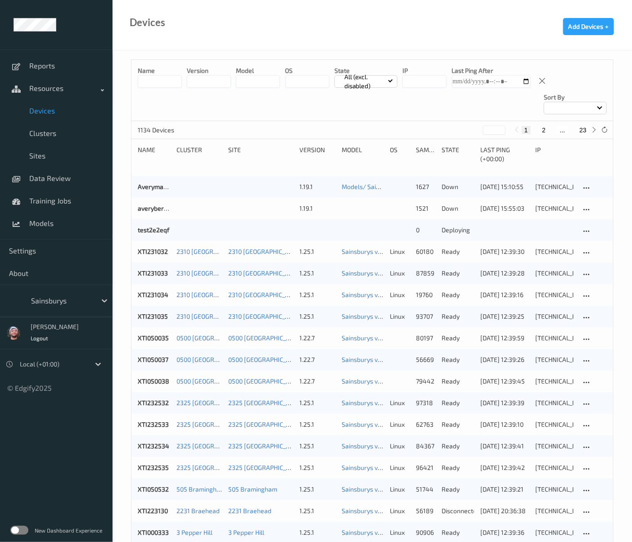
click at [152, 85] on input at bounding box center [160, 81] width 44 height 13
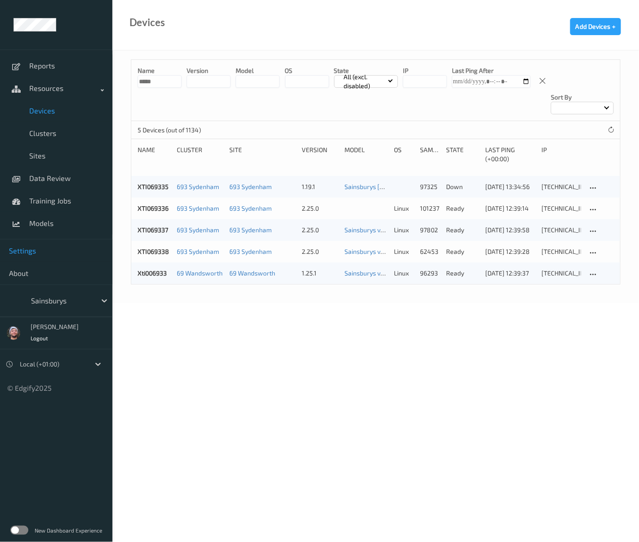
type input "*****"
click at [154, 247] on link "XTI069338" at bounding box center [153, 251] width 31 height 8
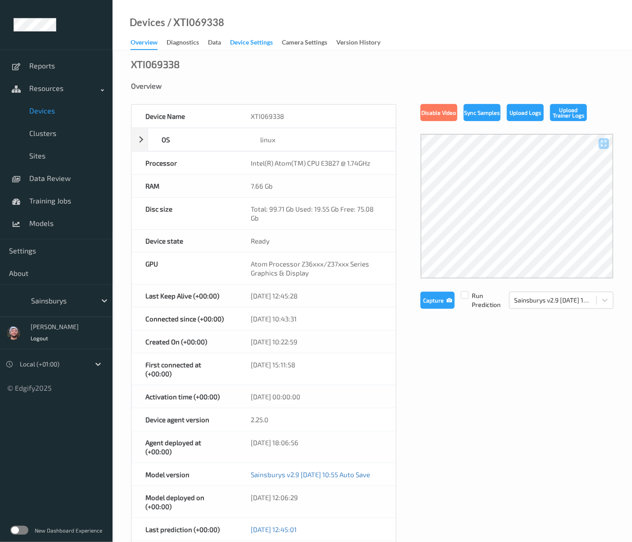
click at [260, 38] on div "Device Settings" at bounding box center [251, 43] width 43 height 11
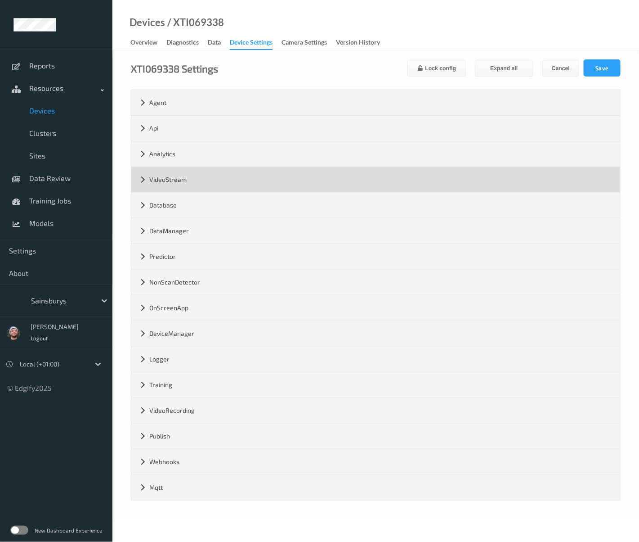
click at [177, 183] on div "VideoStream" at bounding box center [375, 179] width 489 height 25
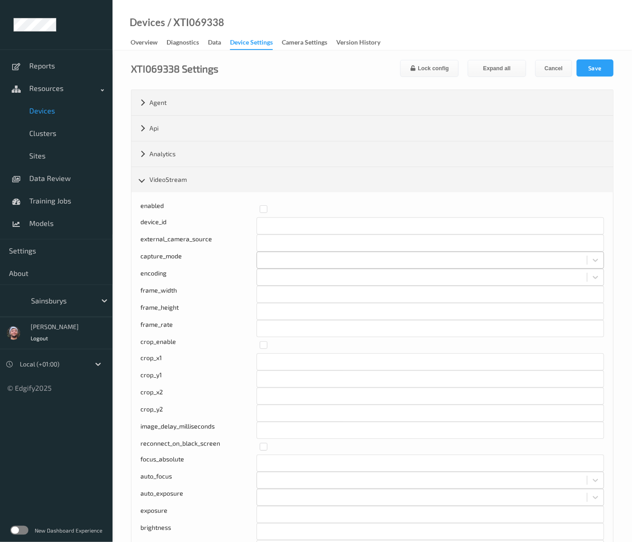
click at [284, 260] on div at bounding box center [421, 260] width 321 height 11
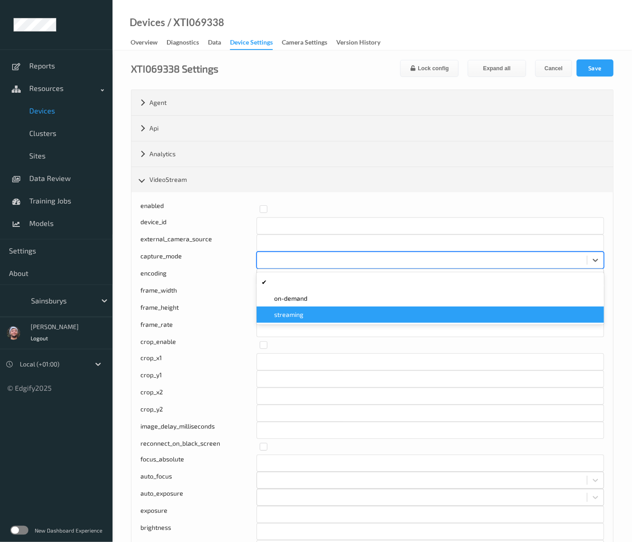
click at [307, 312] on div "streaming" at bounding box center [430, 314] width 337 height 9
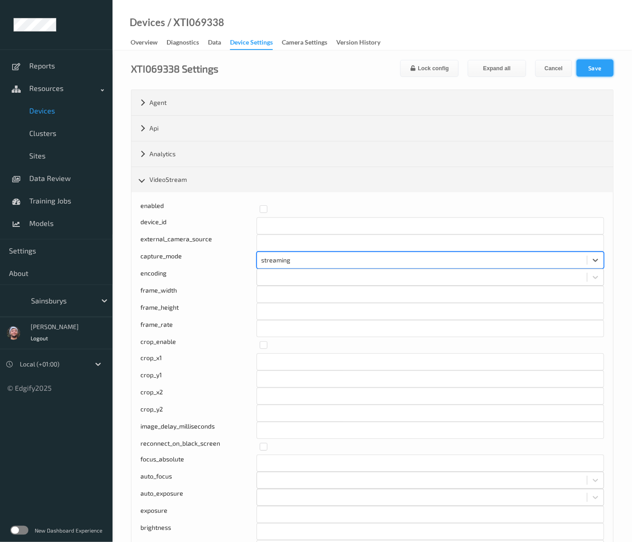
click at [598, 61] on button "Save" at bounding box center [594, 67] width 37 height 17
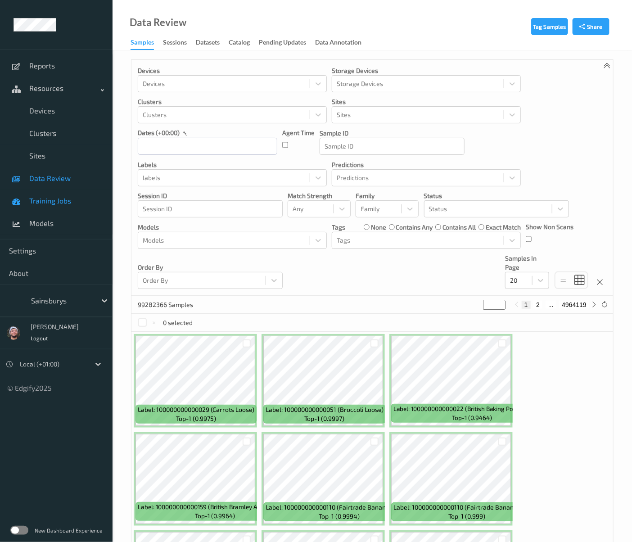
click at [63, 202] on span "Training Jobs" at bounding box center [66, 200] width 74 height 9
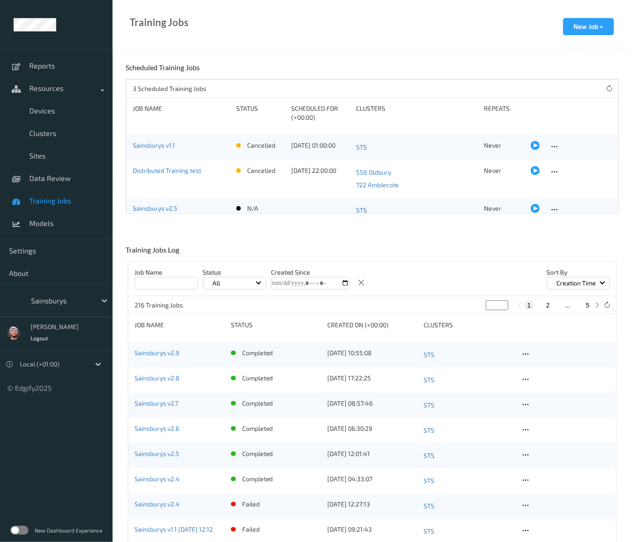
click at [312, 40] on div "Training Jobs New Job +" at bounding box center [371, 25] width 519 height 50
click at [528, 352] on icon at bounding box center [525, 354] width 8 height 8
click at [543, 385] on div "Copy Job" at bounding box center [547, 385] width 22 height 9
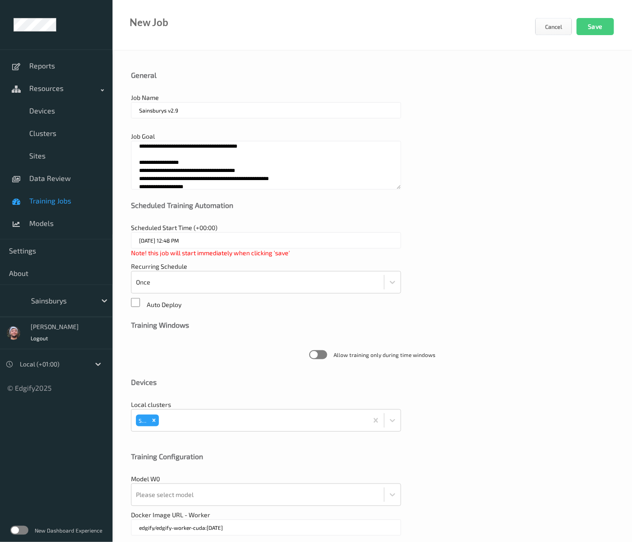
scroll to position [76, 0]
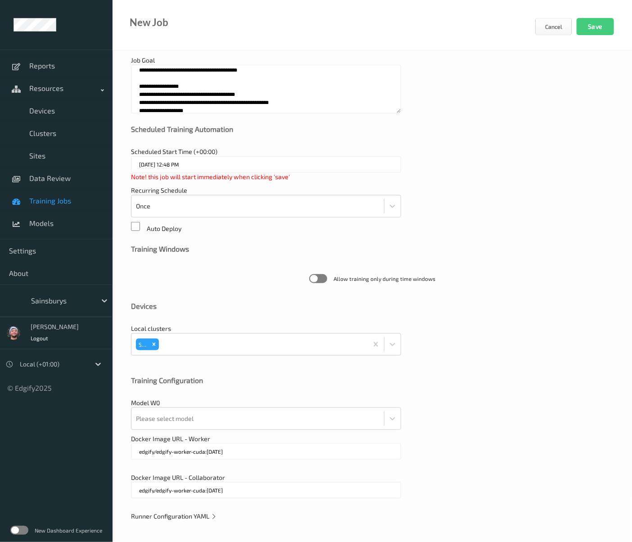
click at [157, 512] on span "Runner Configuration YAML" at bounding box center [174, 516] width 86 height 8
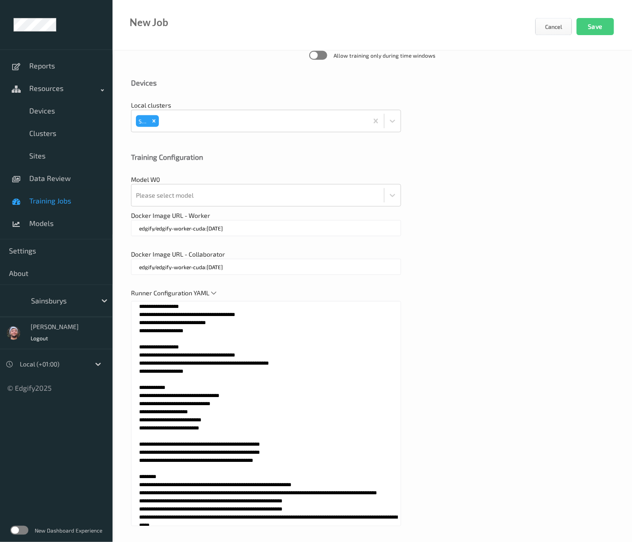
scroll to position [314, 0]
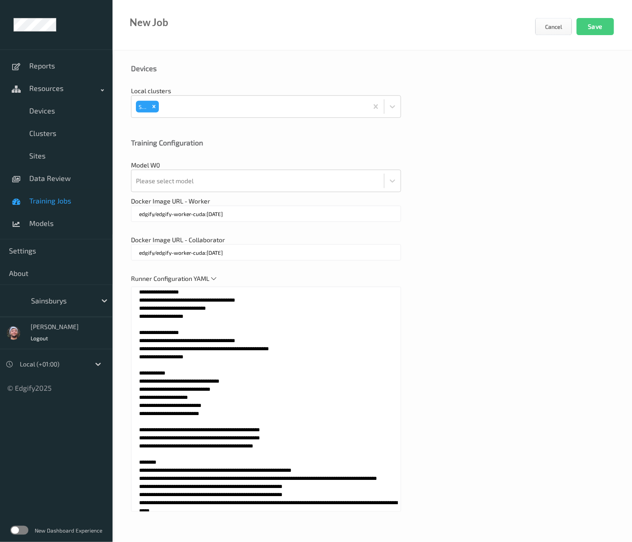
click at [219, 419] on textarea at bounding box center [266, 399] width 270 height 225
click at [74, 205] on span "Training Jobs" at bounding box center [66, 200] width 74 height 9
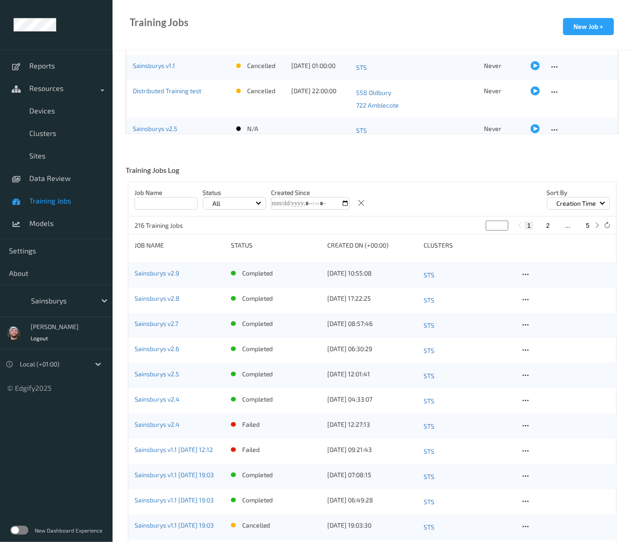
scroll to position [98, 0]
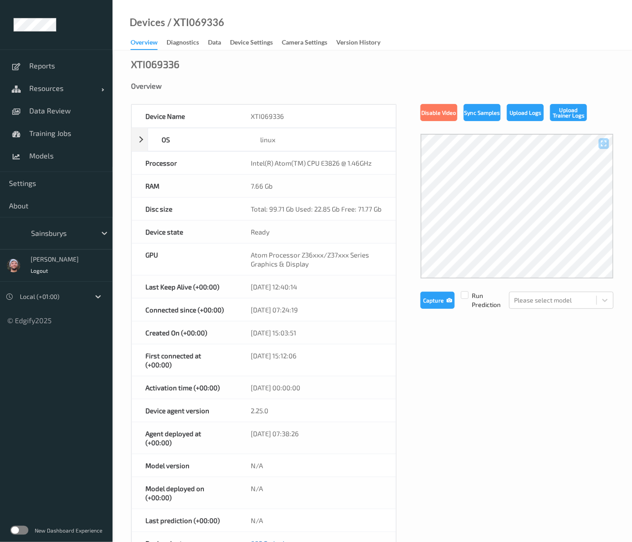
click at [204, 22] on div "/ XTI069336" at bounding box center [194, 22] width 59 height 9
copy div "XTI069336"
click at [204, 22] on div "/ XTI069336" at bounding box center [194, 22] width 59 height 9
click at [260, 43] on div "Device Settings" at bounding box center [251, 43] width 43 height 11
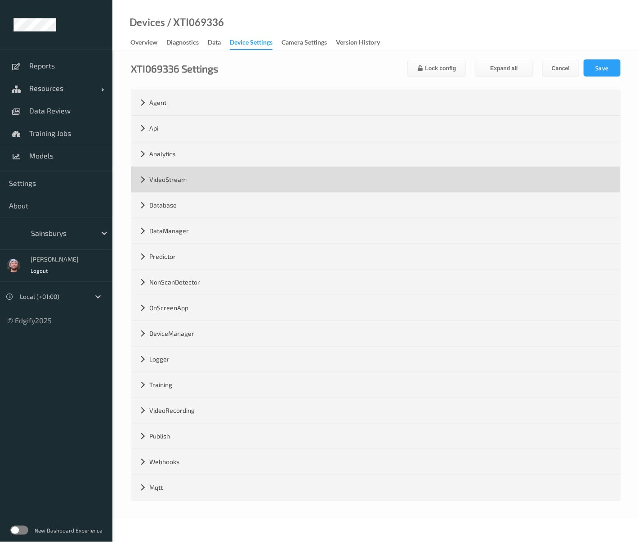
click at [177, 183] on div "VideoStream" at bounding box center [375, 179] width 489 height 25
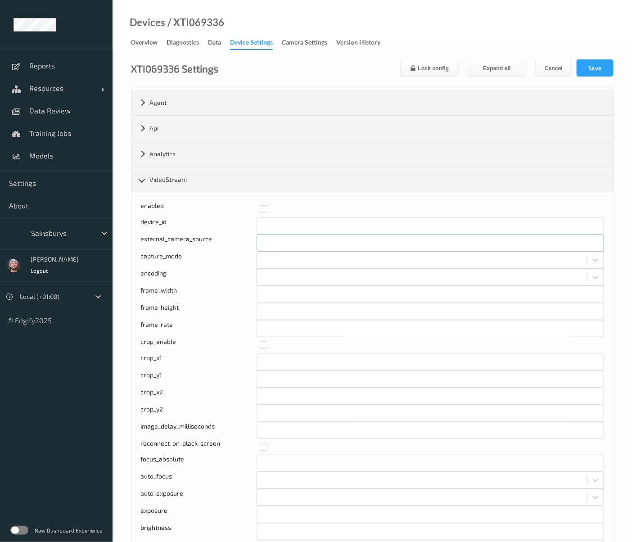
click at [292, 249] on input "text" at bounding box center [430, 242] width 348 height 17
click at [291, 255] on div at bounding box center [421, 260] width 321 height 11
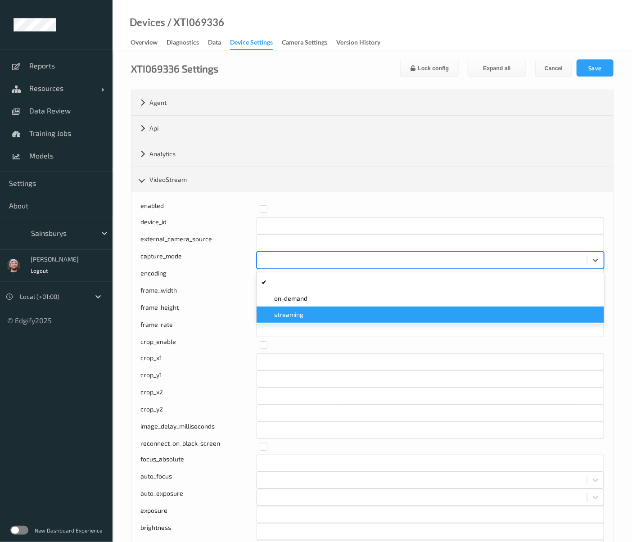
click at [292, 311] on span "streaming" at bounding box center [288, 314] width 29 height 9
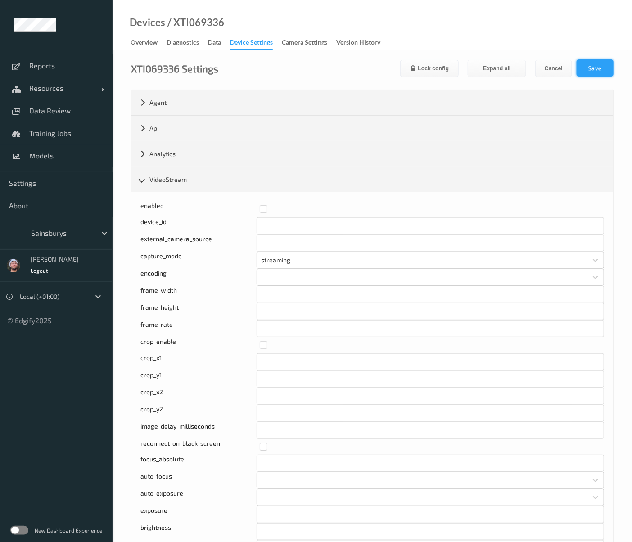
click at [598, 61] on button "Save" at bounding box center [594, 67] width 37 height 17
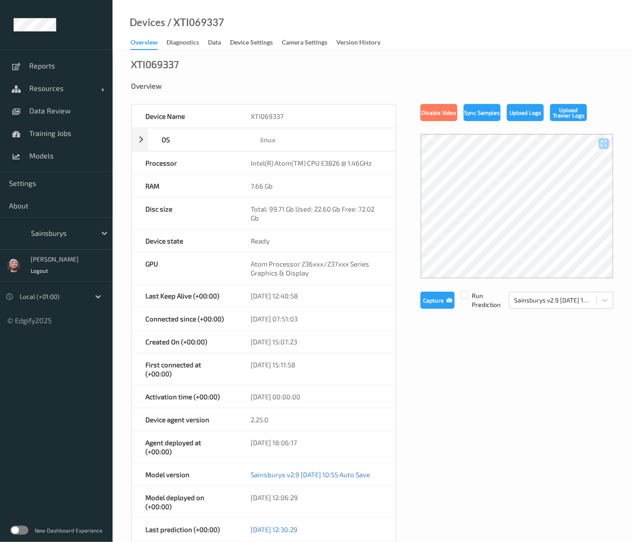
click at [261, 50] on div "XTI069337 Overview Device Name XTI069337 OS linux Platform debian Platform Vers…" at bounding box center [371, 426] width 519 height 753
click at [260, 43] on div "Device Settings" at bounding box center [251, 43] width 43 height 11
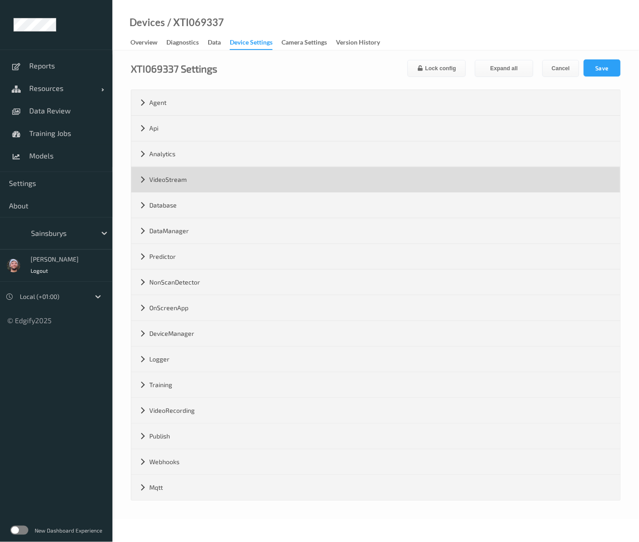
click at [177, 183] on div "VideoStream" at bounding box center [375, 179] width 489 height 25
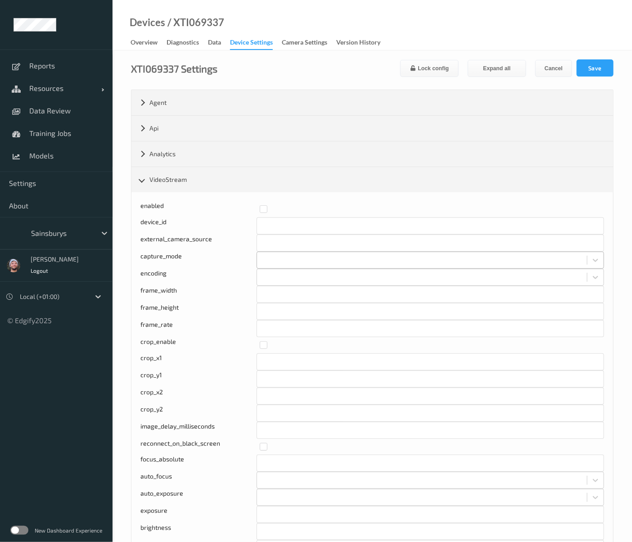
click at [273, 261] on div at bounding box center [421, 260] width 321 height 11
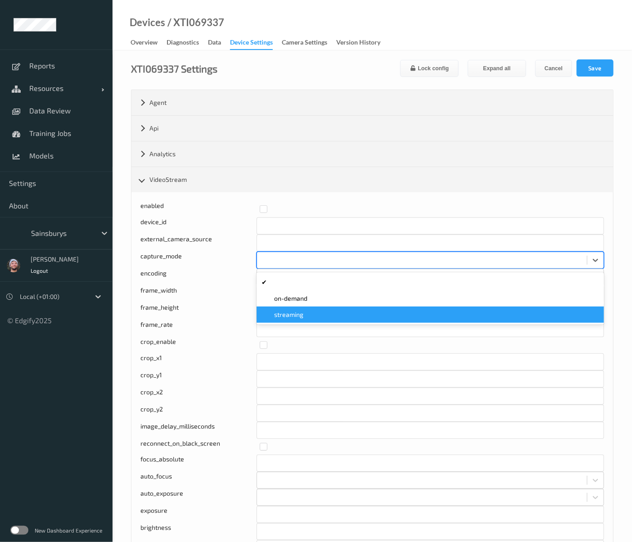
click at [293, 312] on span "streaming" at bounding box center [288, 314] width 29 height 9
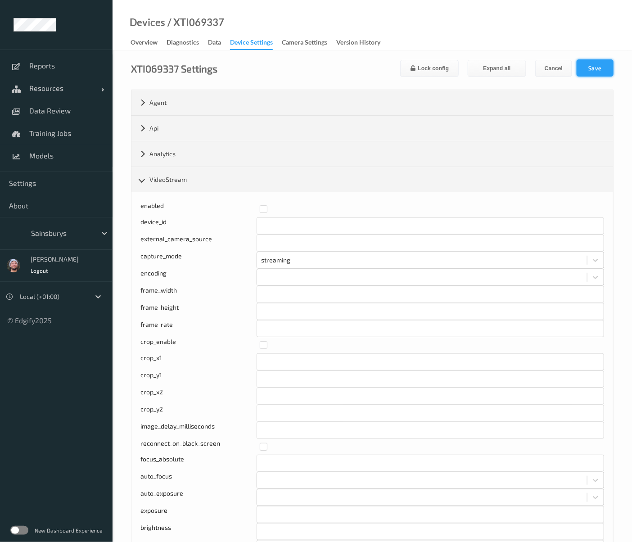
click at [598, 61] on button "Save" at bounding box center [594, 67] width 37 height 17
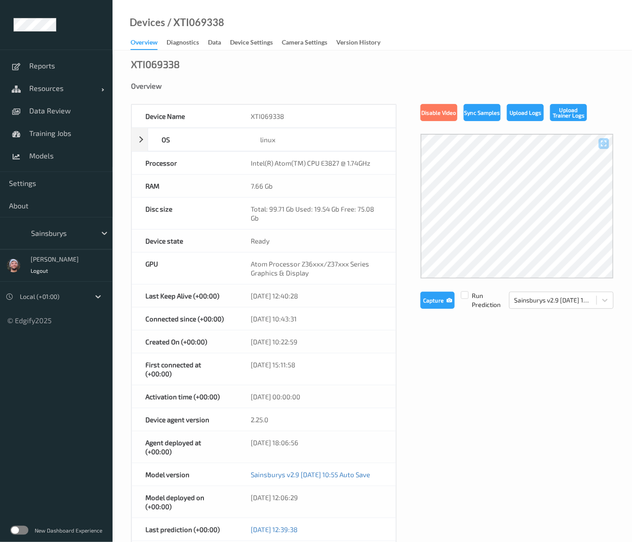
click at [213, 178] on div "RAM" at bounding box center [184, 186] width 105 height 22
click at [67, 92] on span "Resources" at bounding box center [65, 88] width 72 height 9
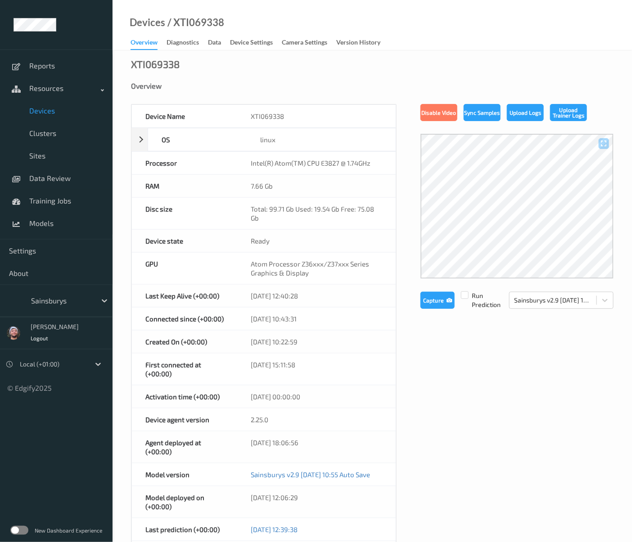
click at [65, 111] on span "Devices" at bounding box center [66, 110] width 74 height 9
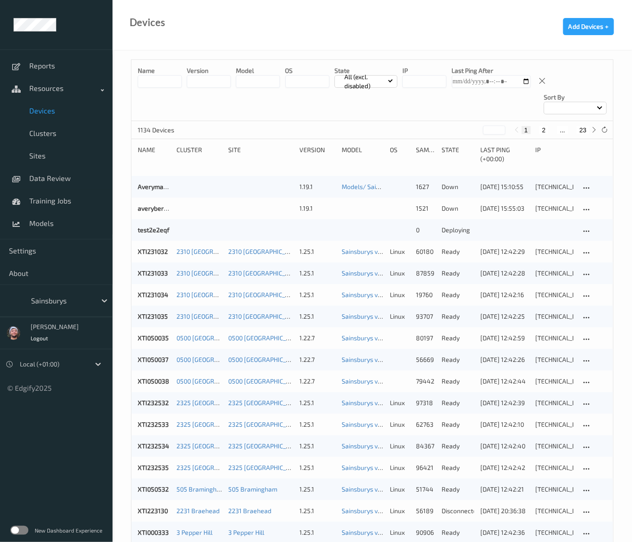
click at [198, 81] on input "string" at bounding box center [209, 81] width 44 height 13
type input "*"
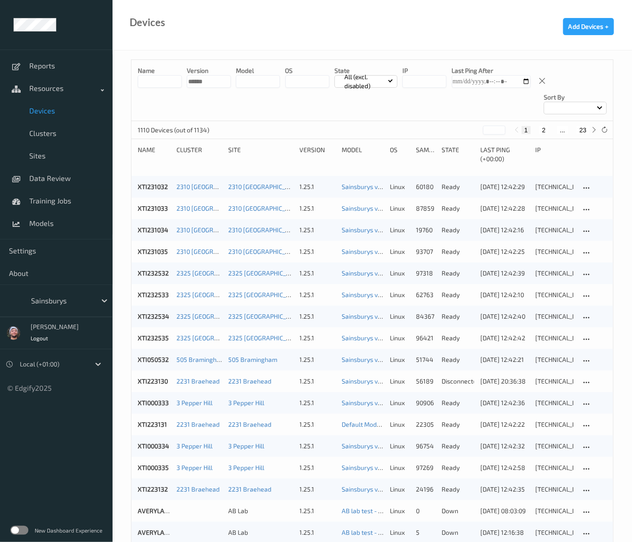
type input "******"
click at [159, 84] on input at bounding box center [160, 81] width 44 height 13
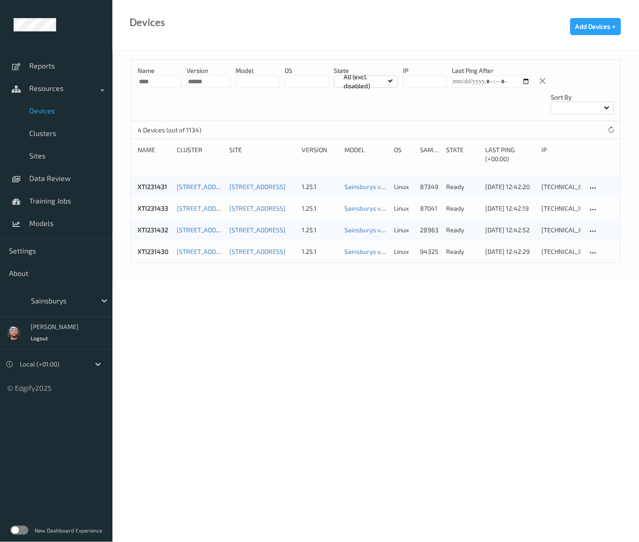
type input "****"
click at [215, 80] on input "string" at bounding box center [209, 81] width 44 height 13
click at [157, 247] on link "XTI231430" at bounding box center [153, 251] width 31 height 8
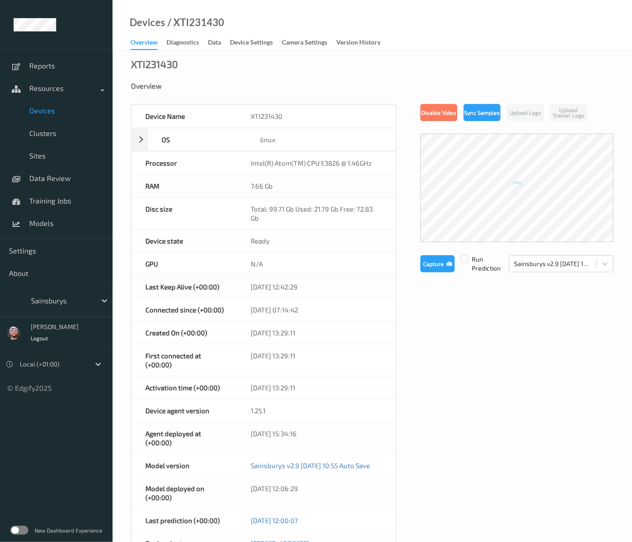
click at [190, 27] on div "/ XTI231430" at bounding box center [194, 22] width 59 height 9
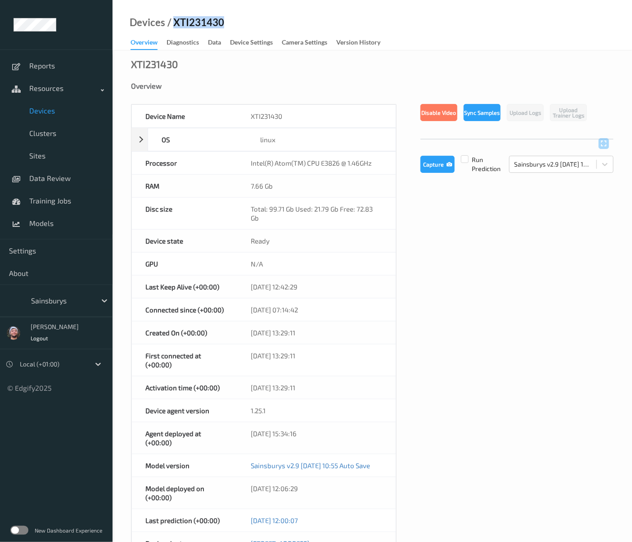
click at [190, 27] on div "/ XTI231430" at bounding box center [194, 22] width 59 height 9
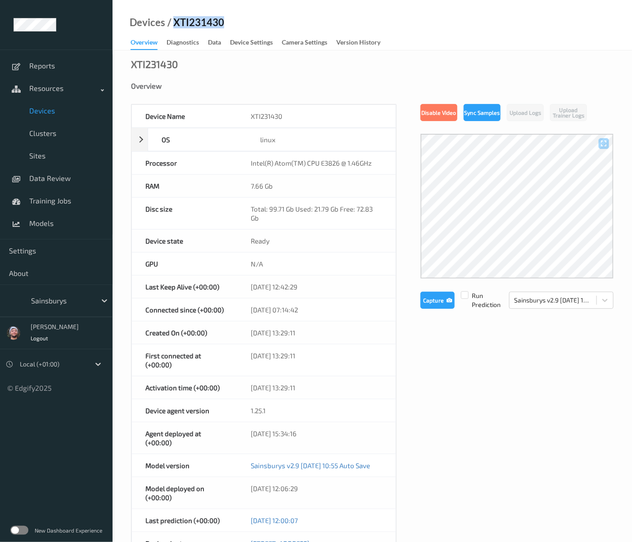
copy div "XTI231430"
click at [257, 41] on div "Device Settings" at bounding box center [251, 43] width 43 height 11
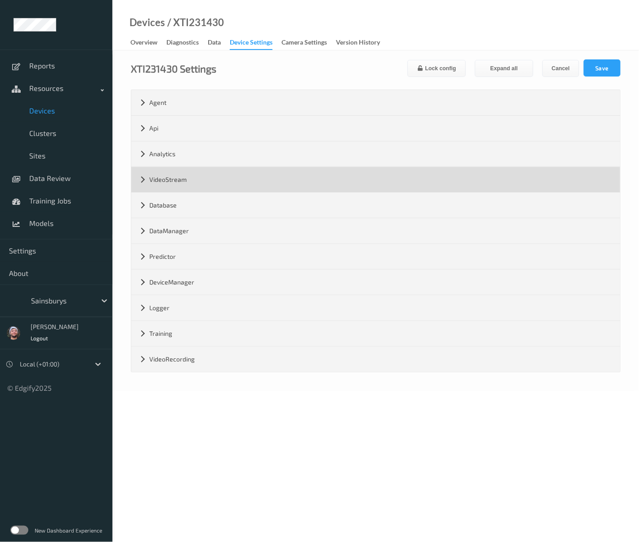
click at [238, 190] on div "VideoStream" at bounding box center [375, 179] width 489 height 25
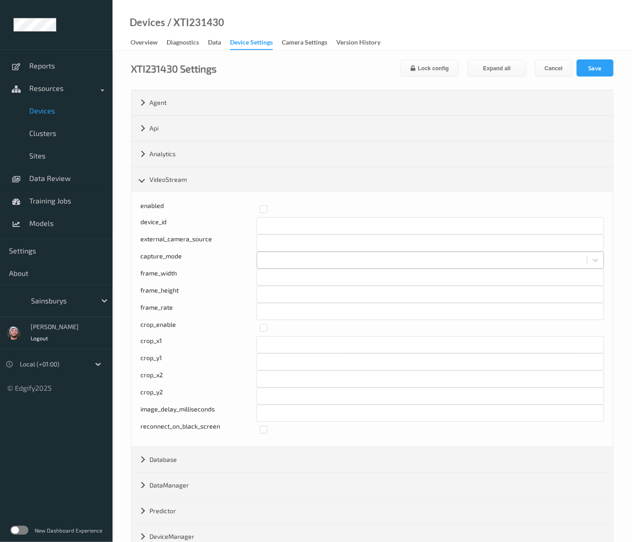
click at [289, 262] on div at bounding box center [421, 260] width 321 height 11
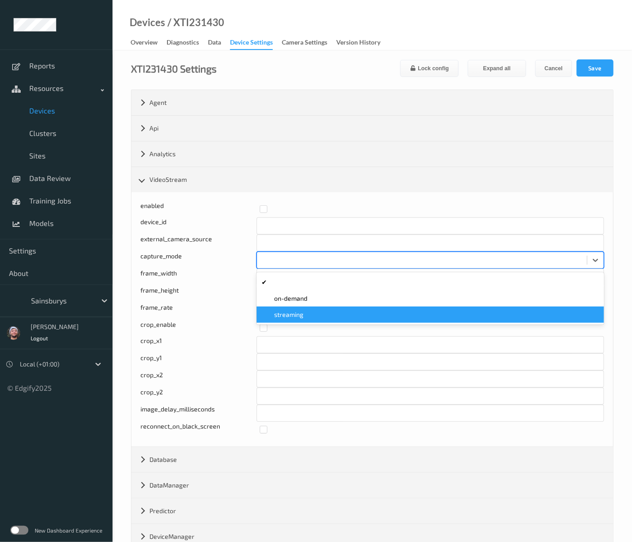
click at [295, 310] on span "streaming" at bounding box center [288, 314] width 29 height 9
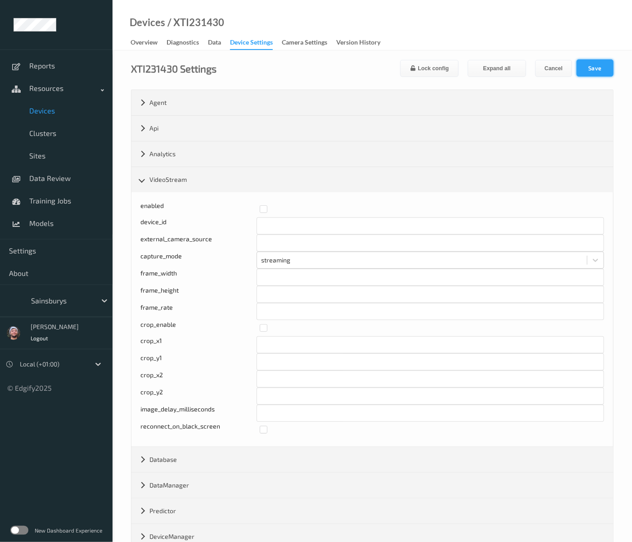
click at [586, 67] on button "Save" at bounding box center [594, 67] width 37 height 17
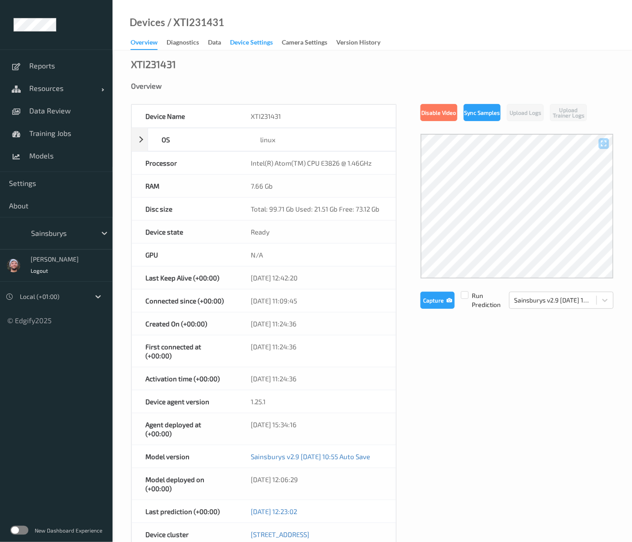
click at [234, 46] on div "Device Settings" at bounding box center [251, 43] width 43 height 11
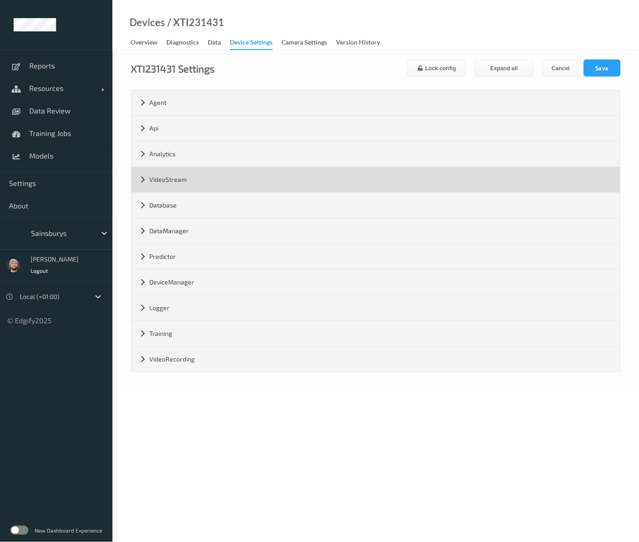
click at [194, 180] on div "VideoStream" at bounding box center [375, 179] width 489 height 25
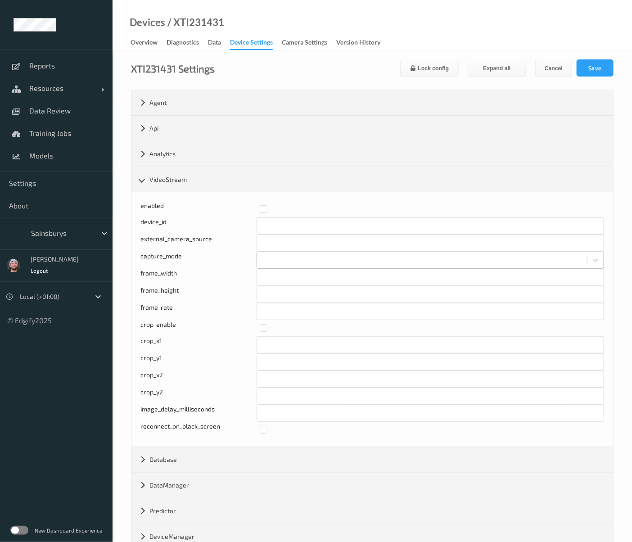
click at [287, 256] on div at bounding box center [421, 260] width 321 height 11
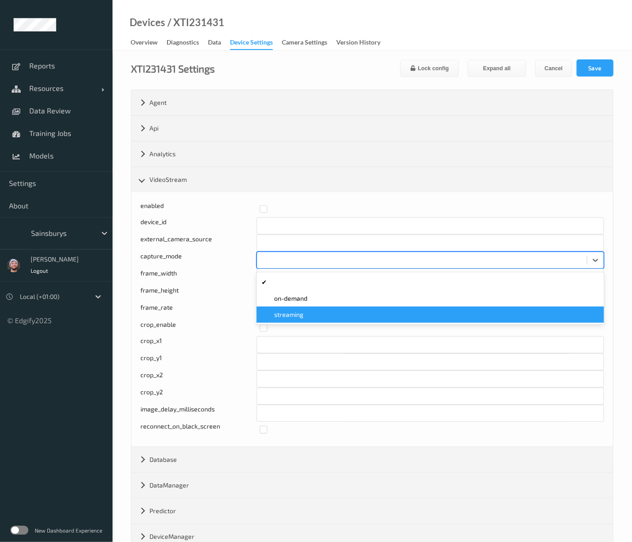
click at [304, 314] on div "streaming" at bounding box center [430, 314] width 337 height 9
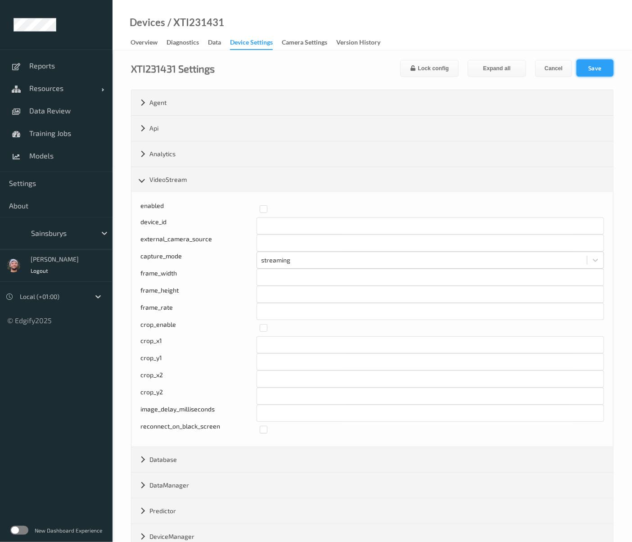
click at [590, 75] on button "Save" at bounding box center [594, 67] width 37 height 17
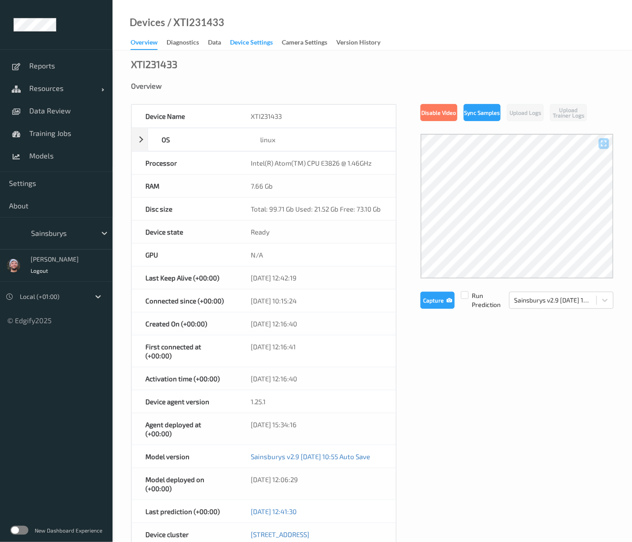
click at [249, 44] on div "Device Settings" at bounding box center [251, 43] width 43 height 11
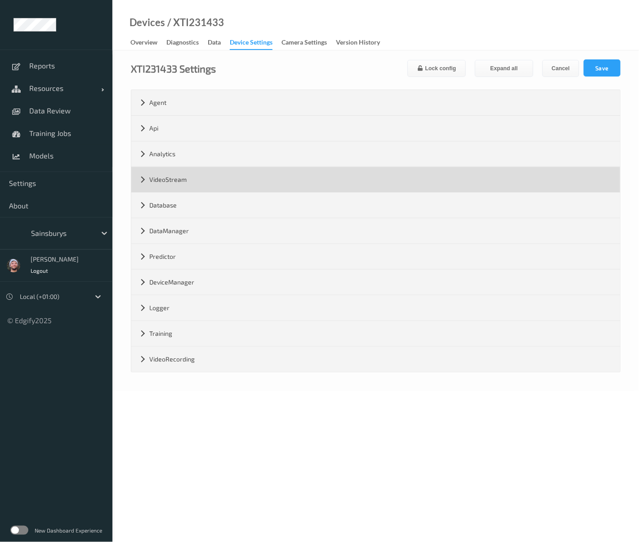
click at [198, 181] on div "VideoStream" at bounding box center [375, 179] width 489 height 25
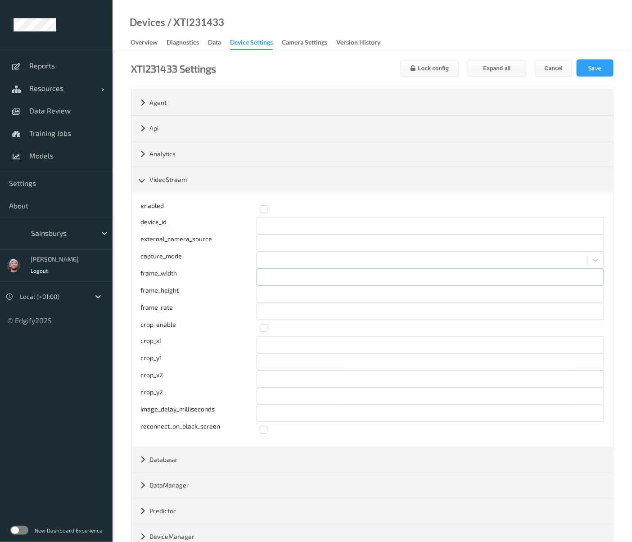
click at [285, 269] on input "***" at bounding box center [430, 277] width 348 height 17
click at [278, 257] on div at bounding box center [421, 260] width 321 height 11
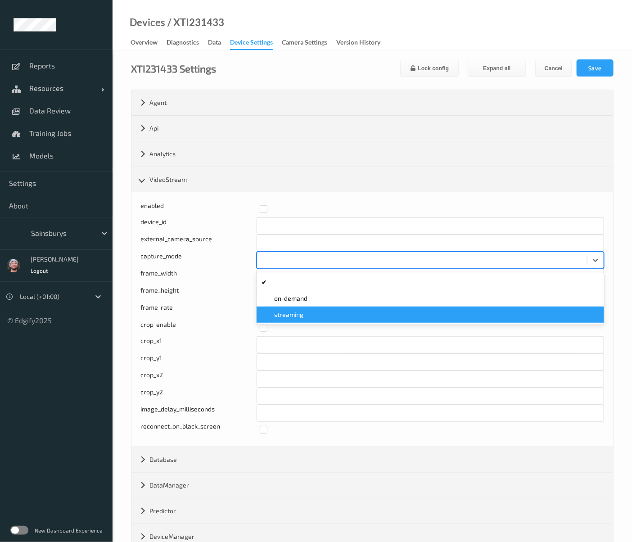
click at [305, 313] on div "streaming" at bounding box center [430, 314] width 337 height 9
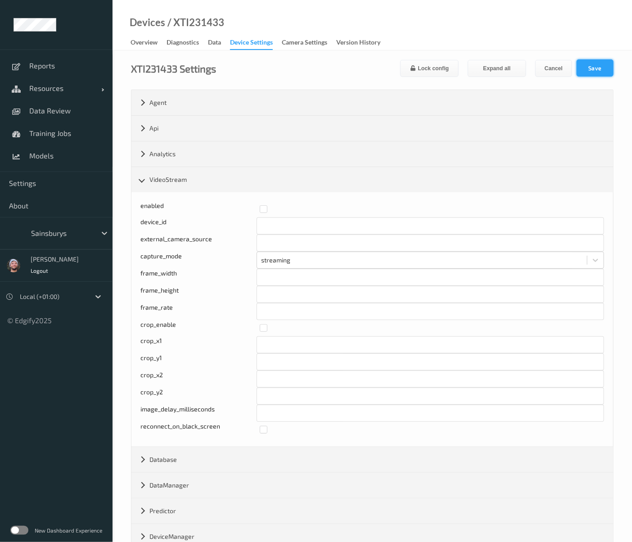
click at [603, 71] on button "Save" at bounding box center [594, 67] width 37 height 17
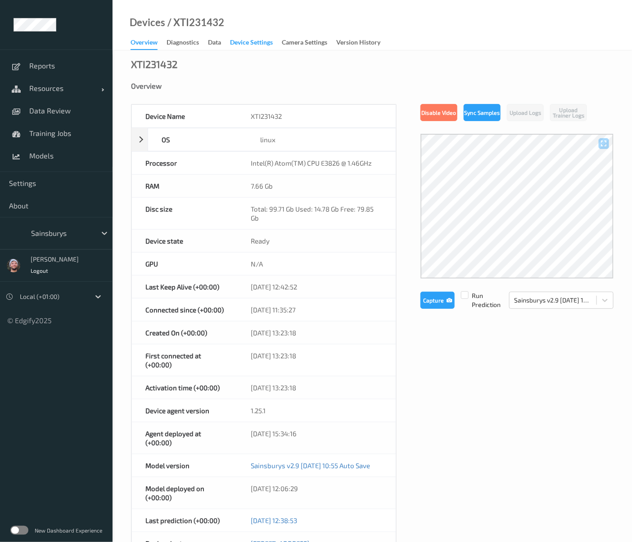
click at [235, 46] on div "Device Settings" at bounding box center [251, 43] width 43 height 11
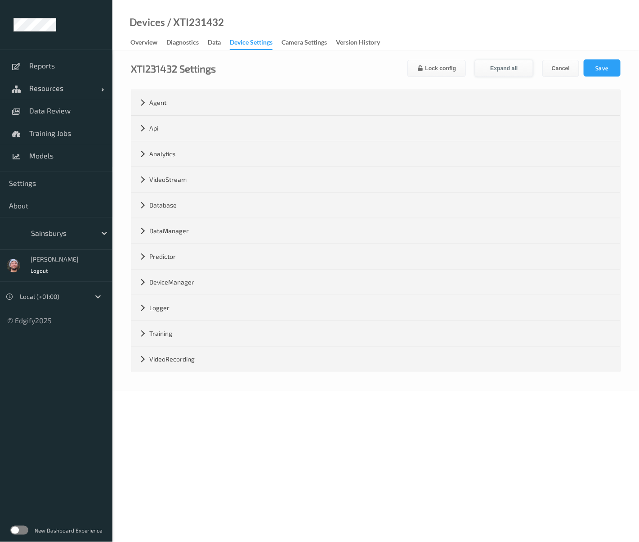
click at [499, 72] on button "Expand all" at bounding box center [504, 68] width 58 height 17
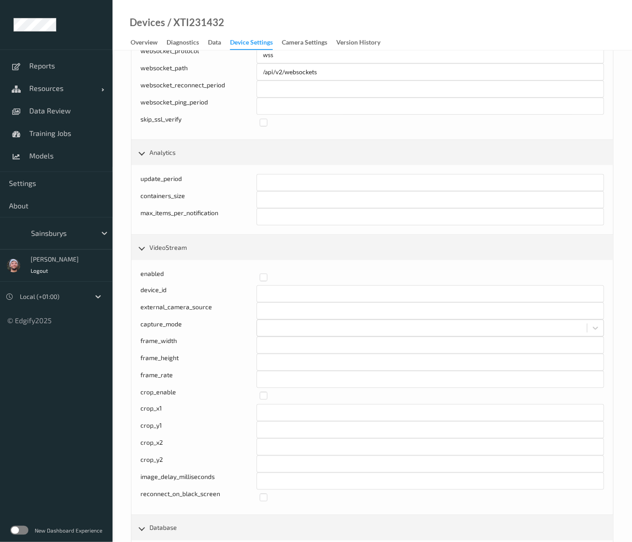
scroll to position [376, 0]
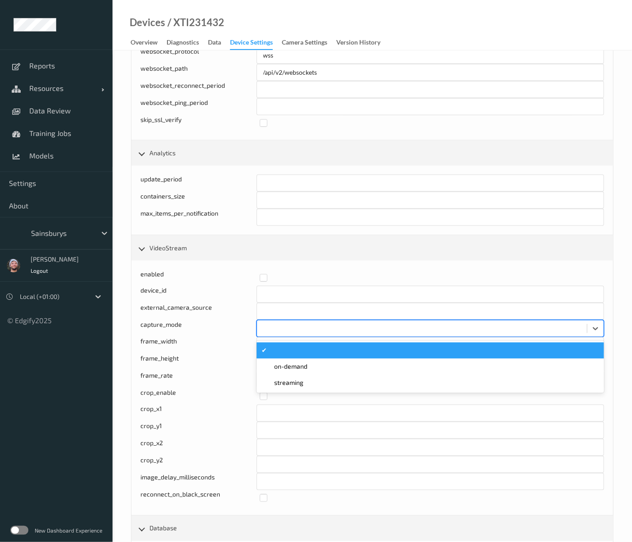
click at [296, 327] on div at bounding box center [421, 328] width 321 height 11
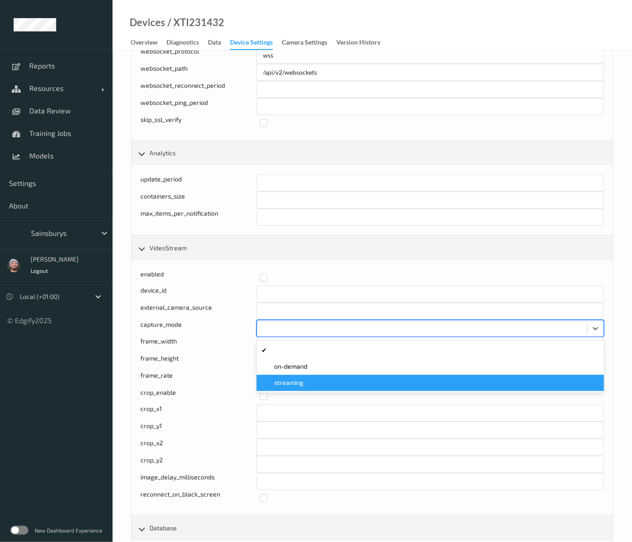
click at [294, 378] on span "streaming" at bounding box center [288, 382] width 29 height 9
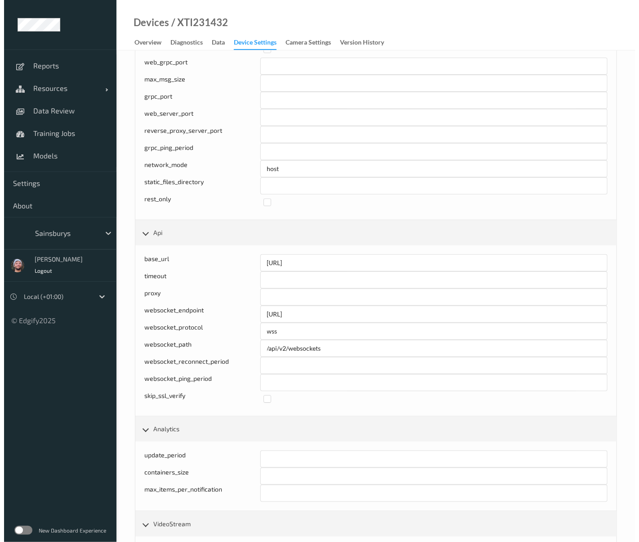
scroll to position [0, 0]
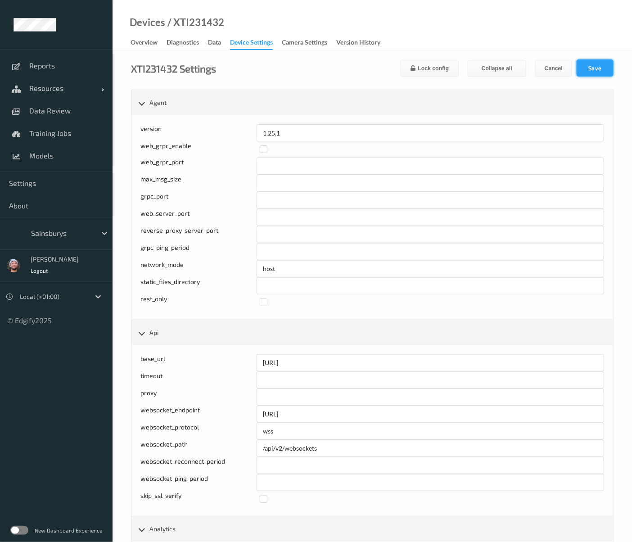
click at [590, 70] on button "Save" at bounding box center [594, 67] width 37 height 17
